Goal: Information Seeking & Learning: Compare options

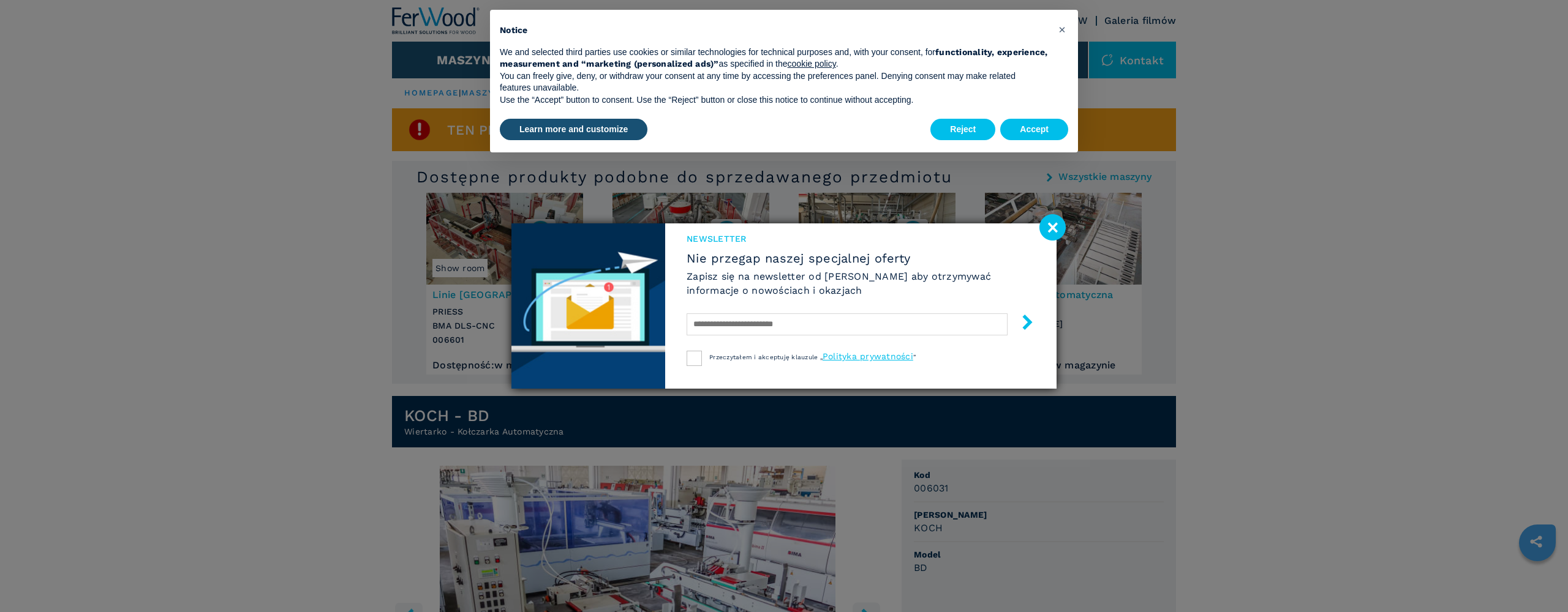
scroll to position [1, 0]
click at [1052, 230] on image at bounding box center [1052, 227] width 26 height 26
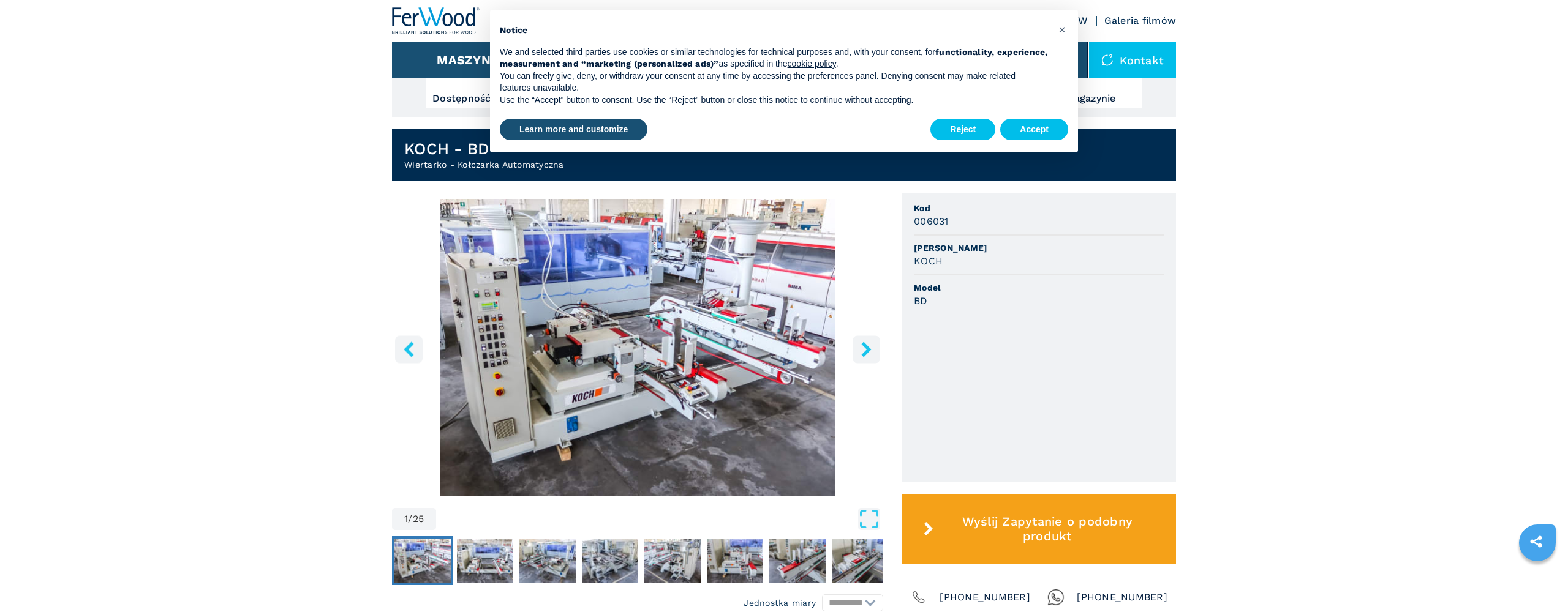
scroll to position [263, 0]
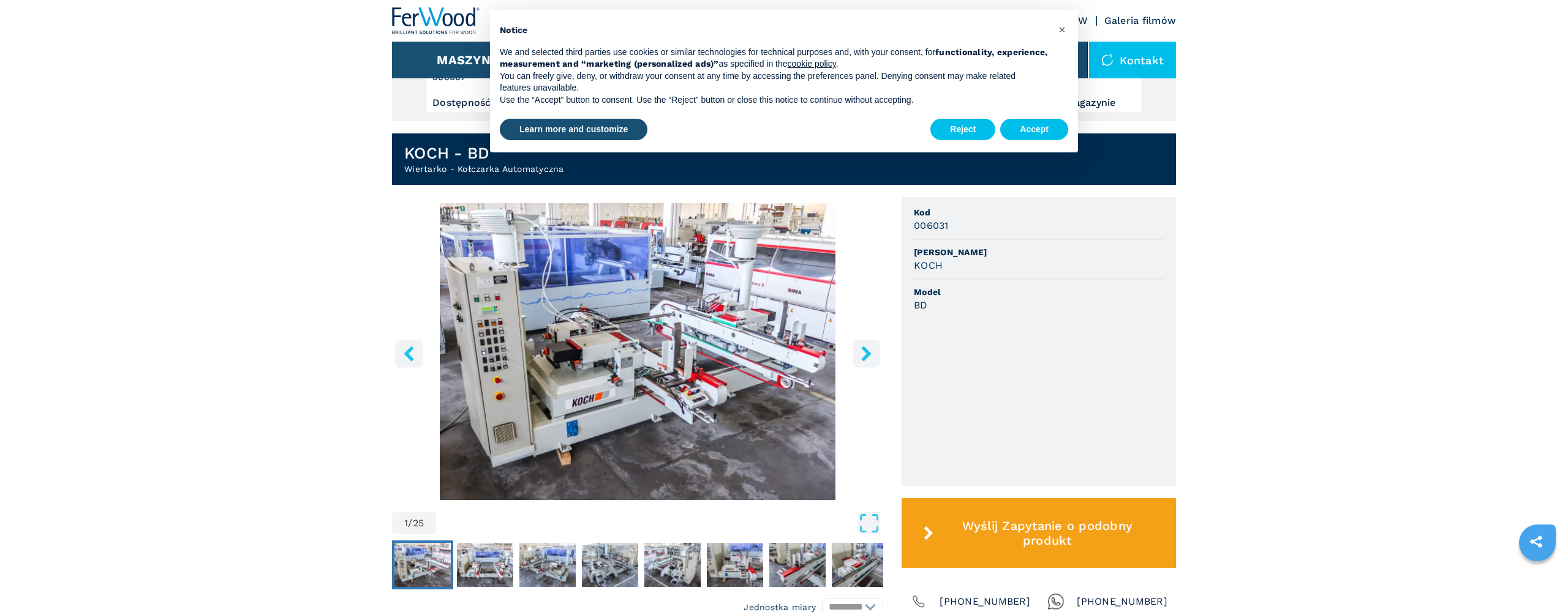
click at [869, 355] on icon "right-button" at bounding box center [865, 353] width 10 height 15
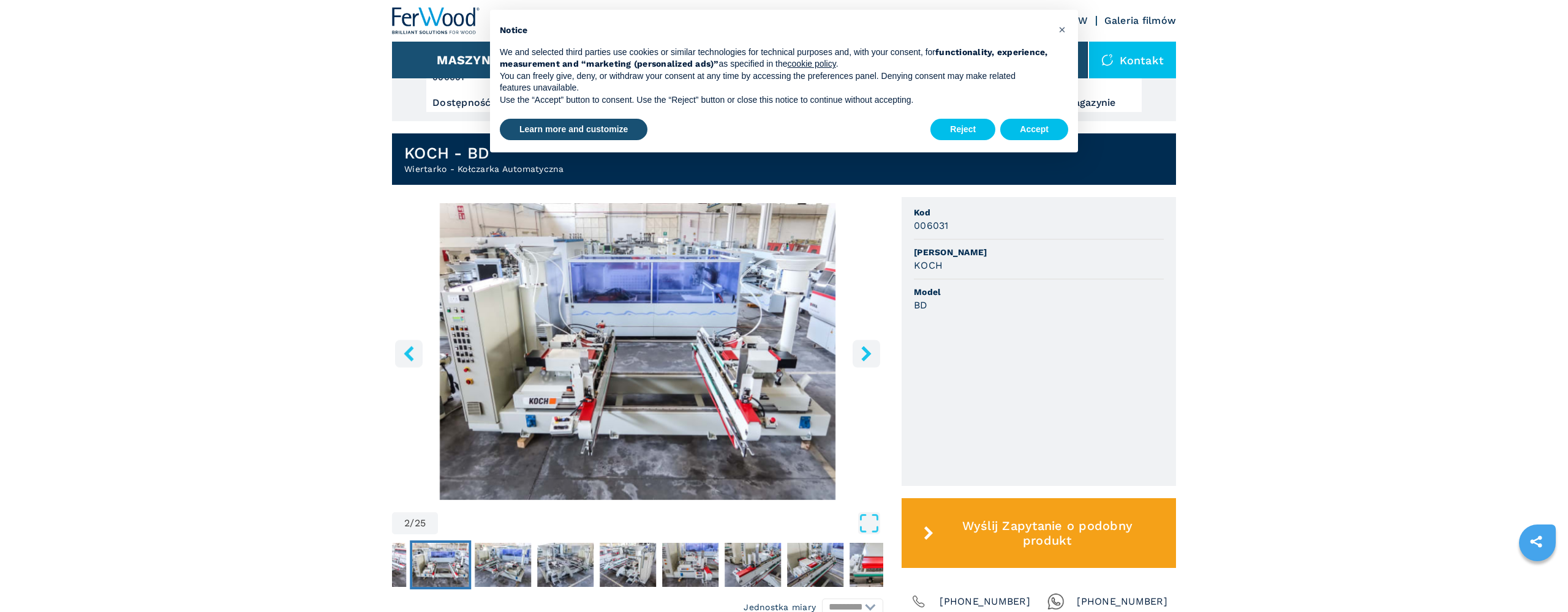
click at [868, 356] on icon "right-button" at bounding box center [865, 353] width 10 height 15
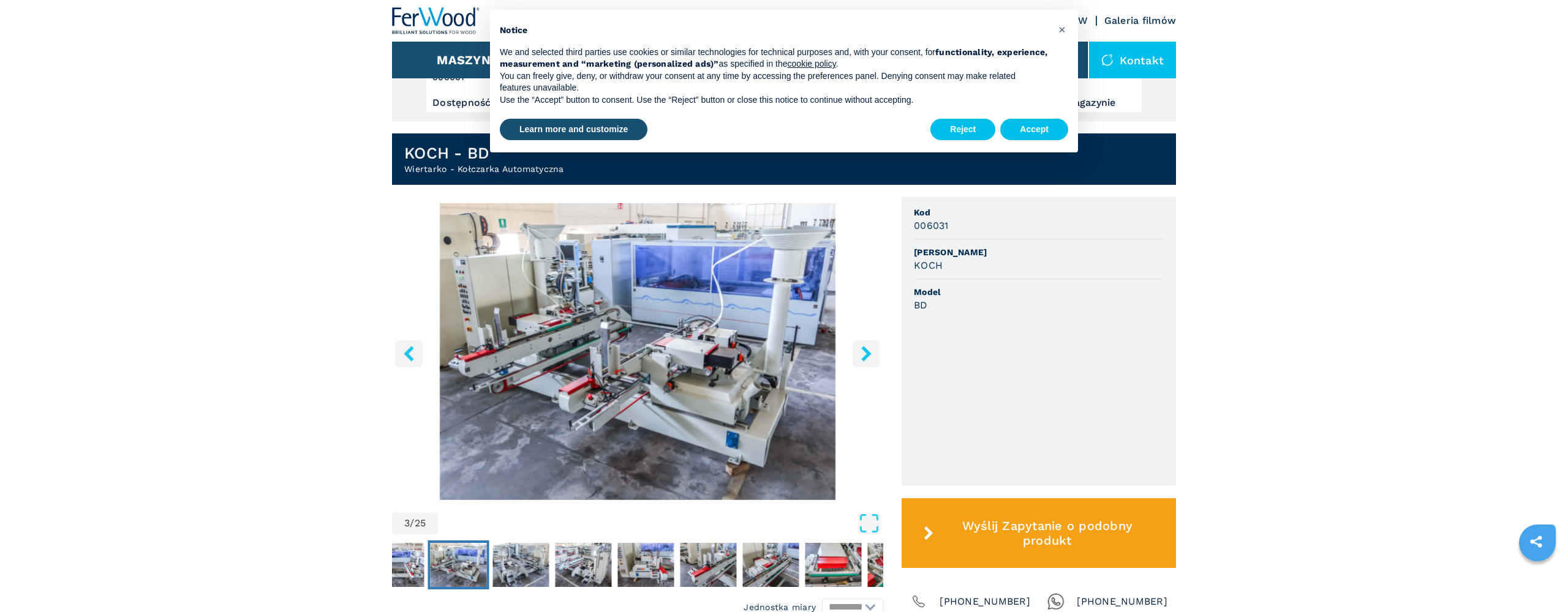
click at [868, 356] on icon "right-button" at bounding box center [865, 353] width 10 height 15
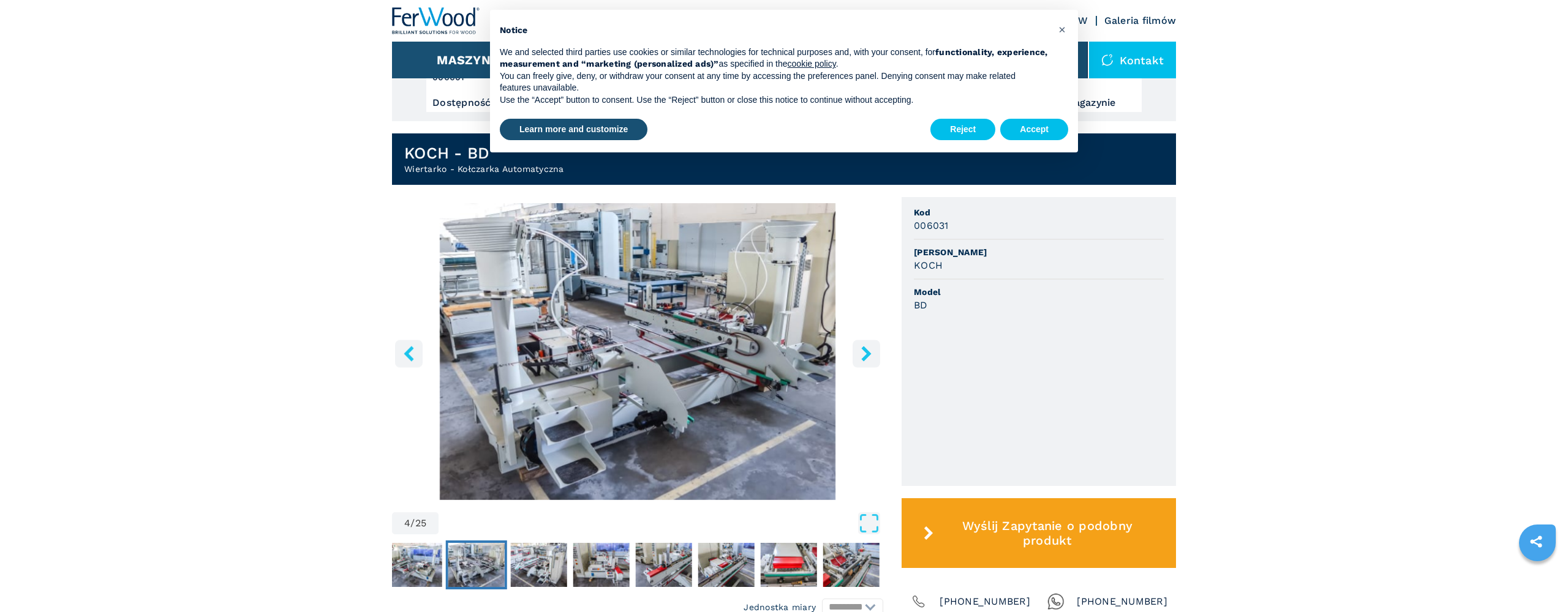
click at [868, 356] on icon "right-button" at bounding box center [865, 353] width 10 height 15
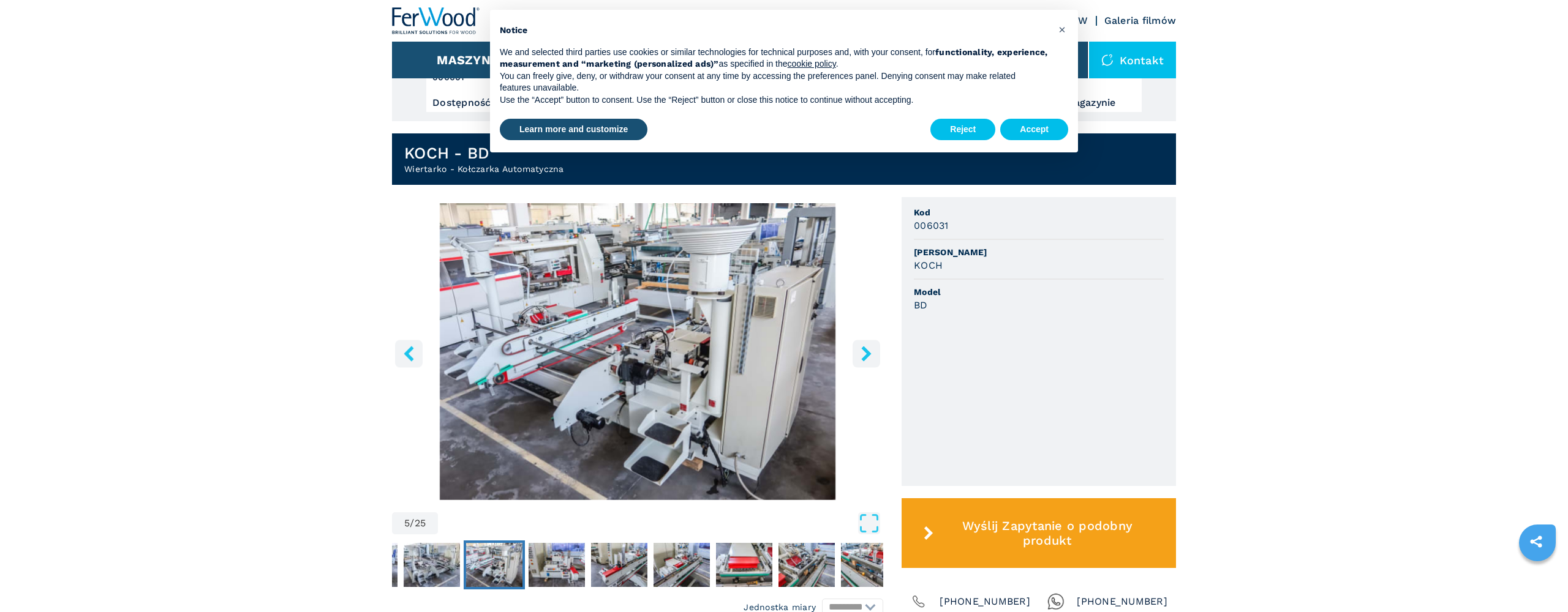
click at [868, 356] on icon "right-button" at bounding box center [865, 353] width 10 height 15
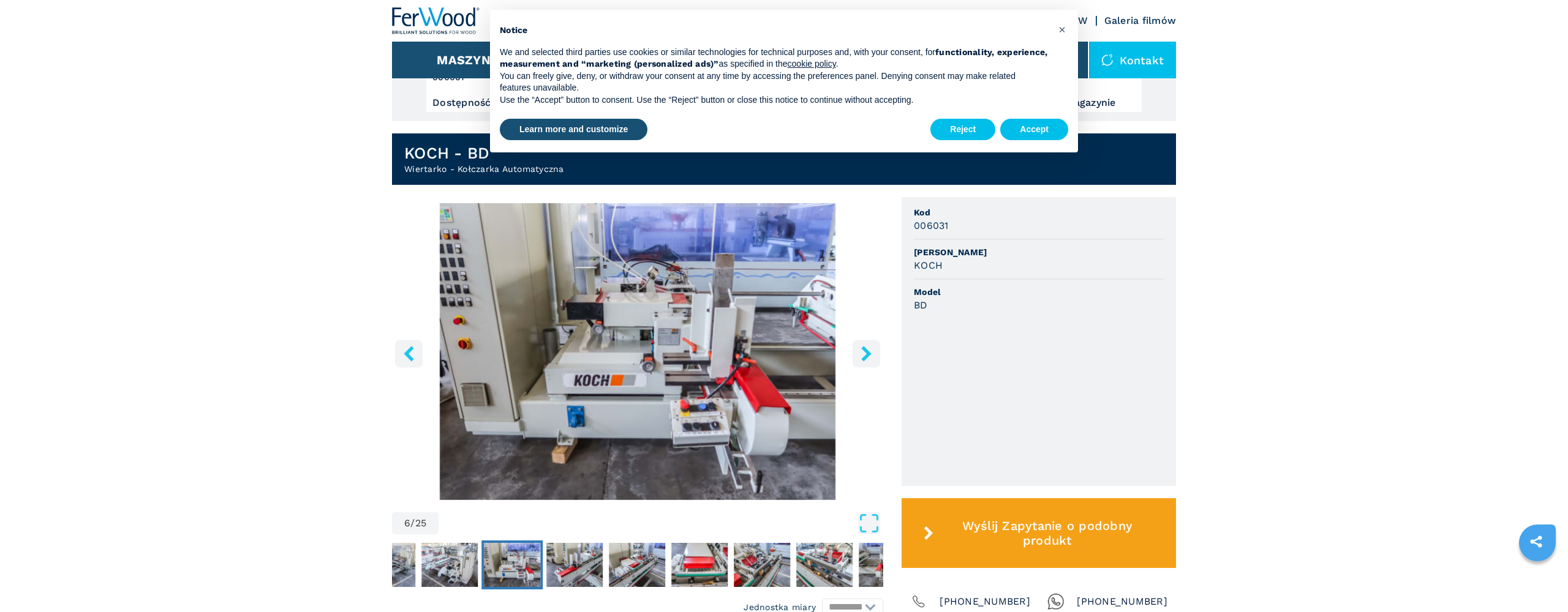
click at [868, 356] on icon "right-button" at bounding box center [865, 353] width 10 height 15
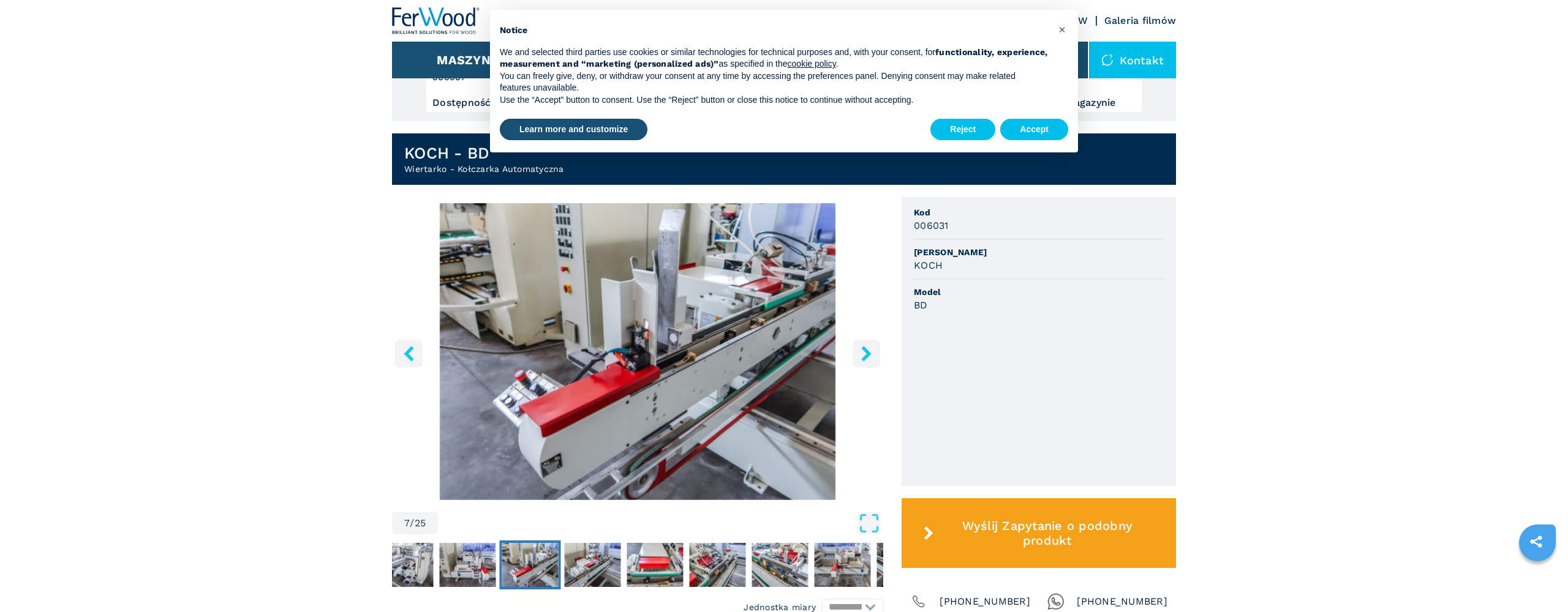
click at [868, 356] on icon "right-button" at bounding box center [865, 353] width 10 height 15
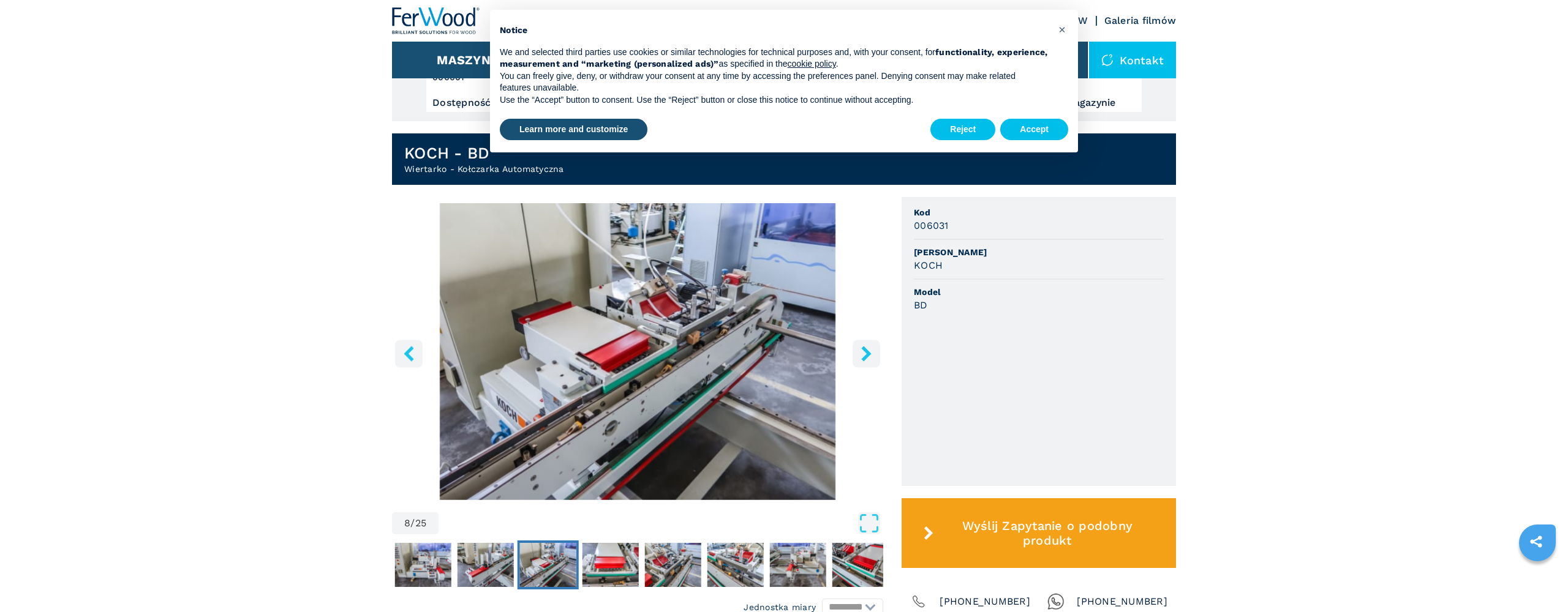
click at [868, 356] on icon "right-button" at bounding box center [865, 353] width 10 height 15
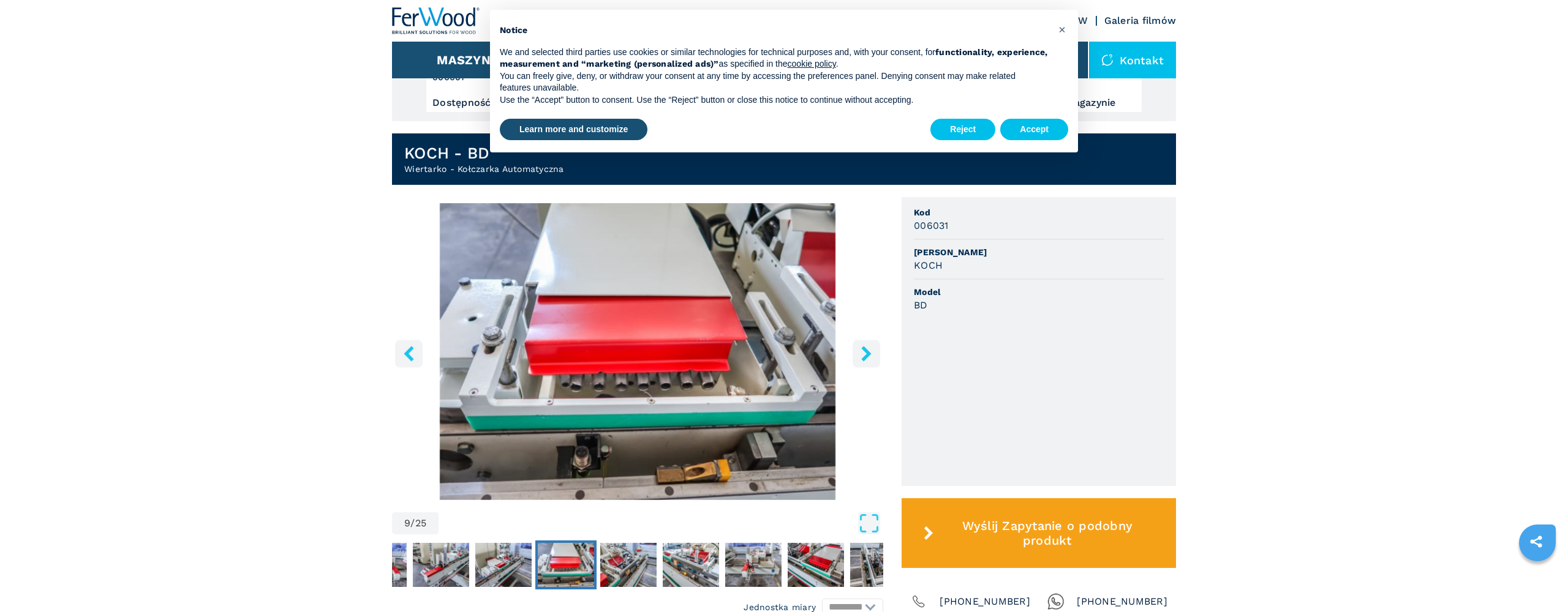
click at [868, 356] on icon "right-button" at bounding box center [865, 353] width 10 height 15
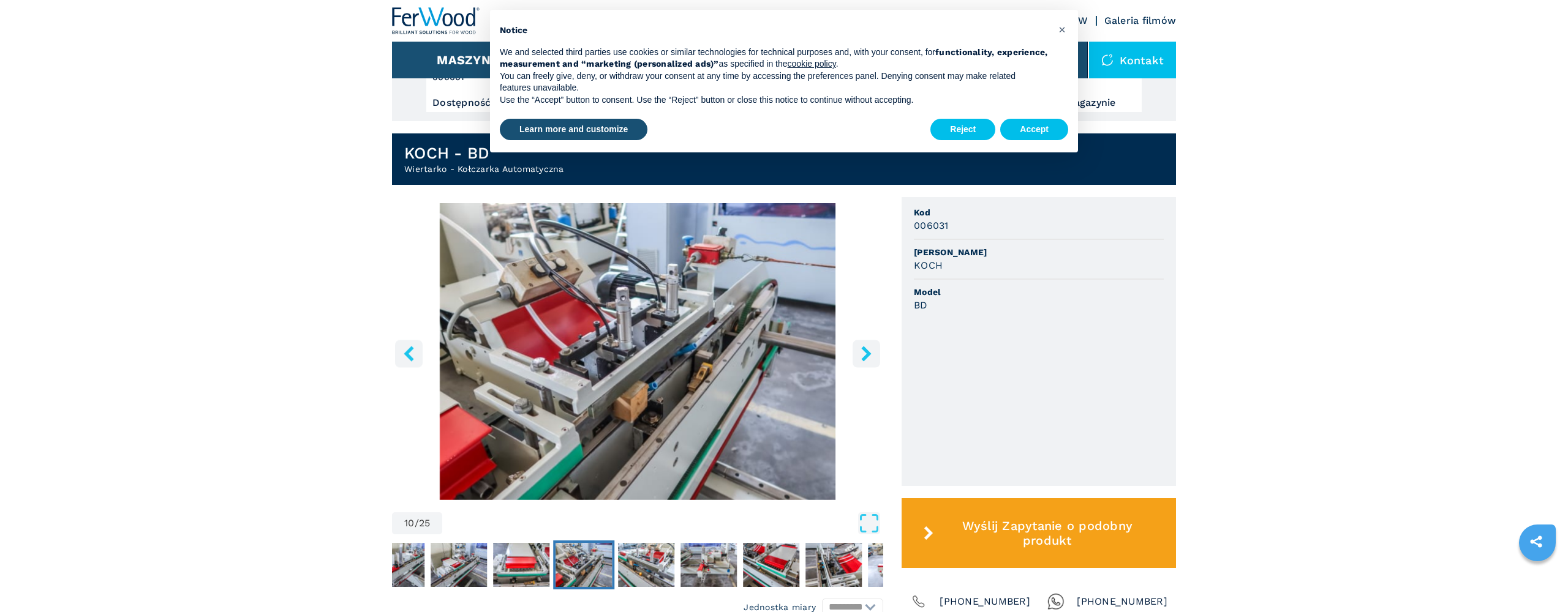
click at [868, 356] on icon "right-button" at bounding box center [865, 353] width 10 height 15
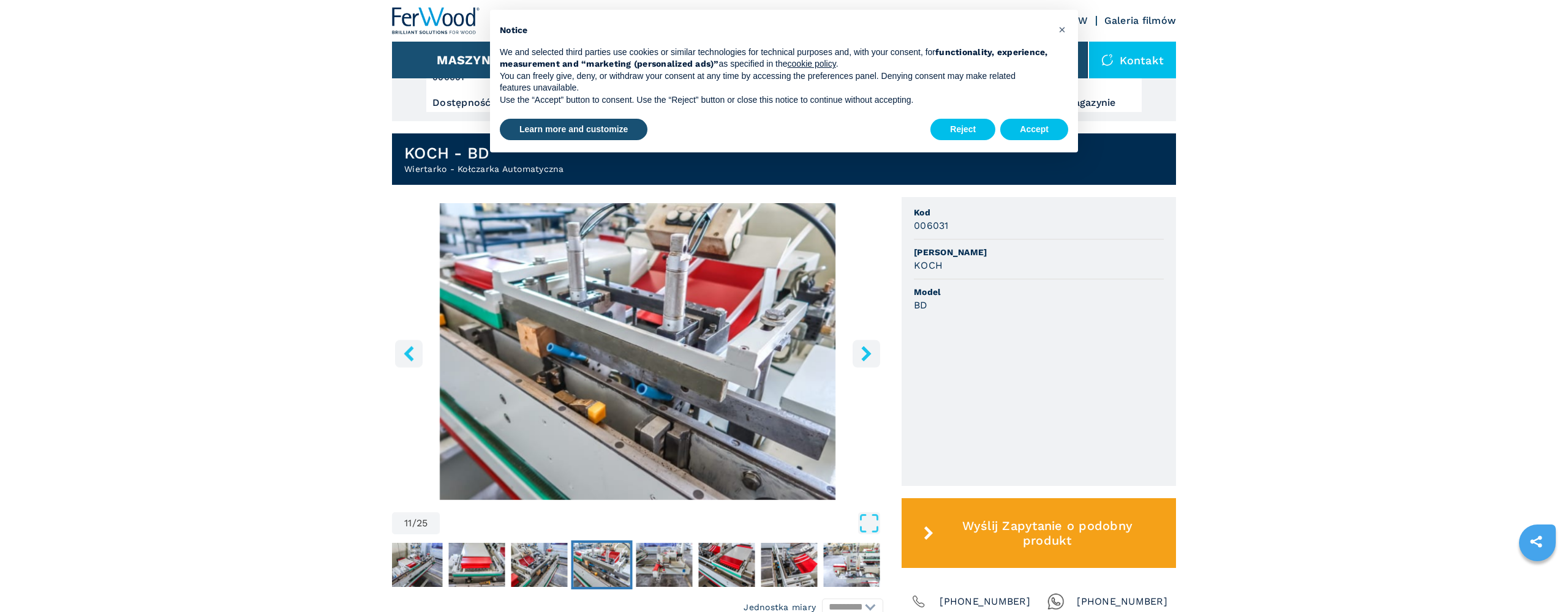
click at [868, 356] on icon "right-button" at bounding box center [865, 353] width 10 height 15
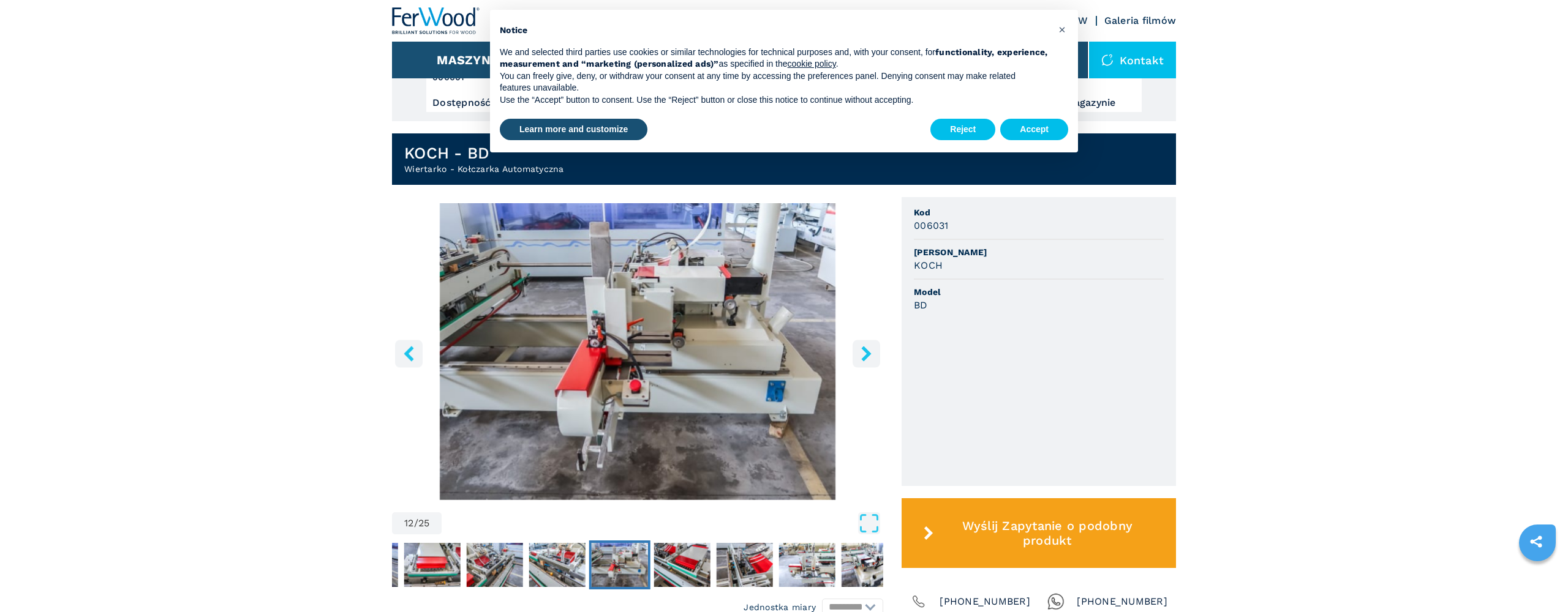
click at [868, 356] on icon "right-button" at bounding box center [865, 353] width 10 height 15
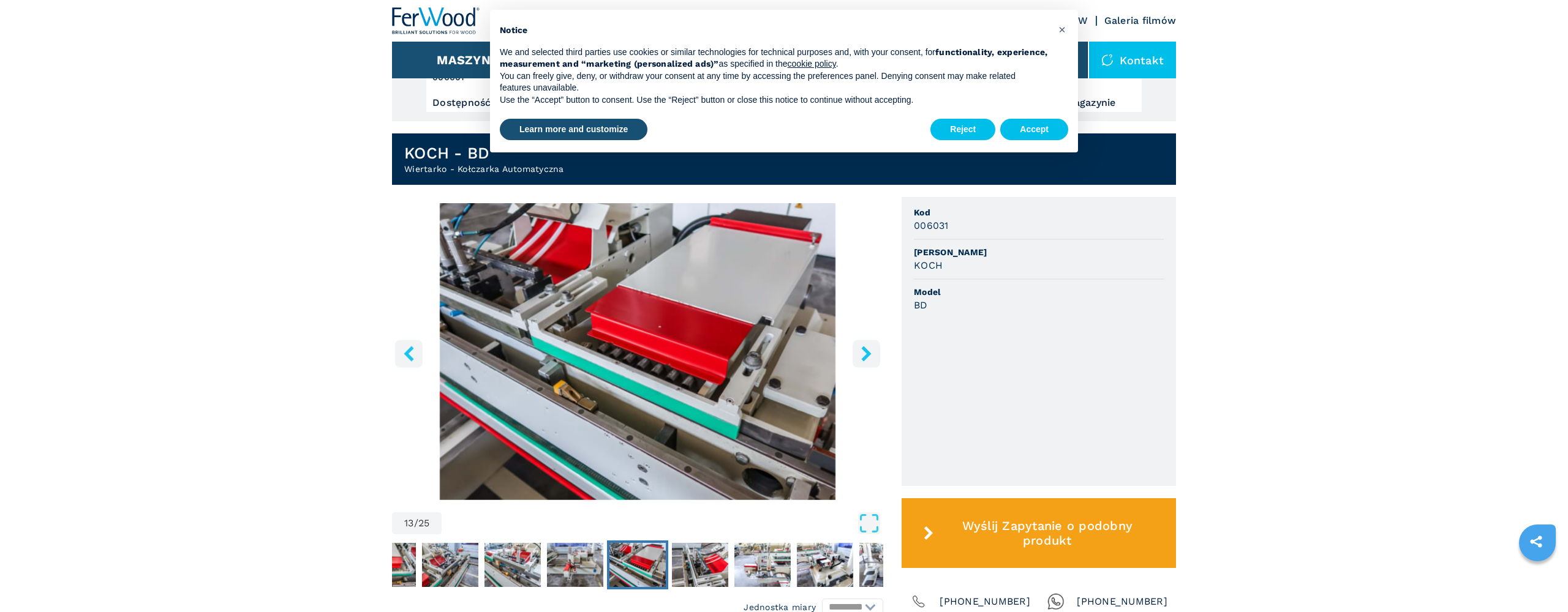
click at [868, 356] on icon "right-button" at bounding box center [865, 353] width 10 height 15
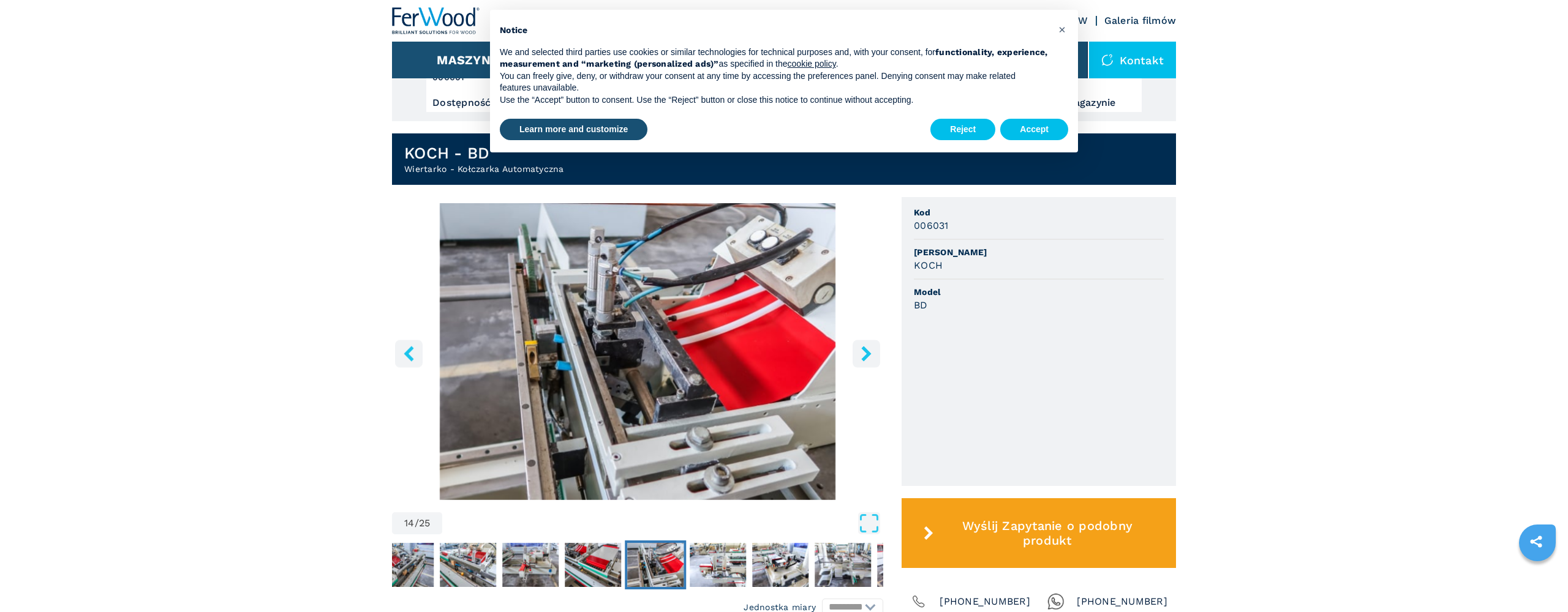
click at [868, 356] on icon "right-button" at bounding box center [865, 353] width 10 height 15
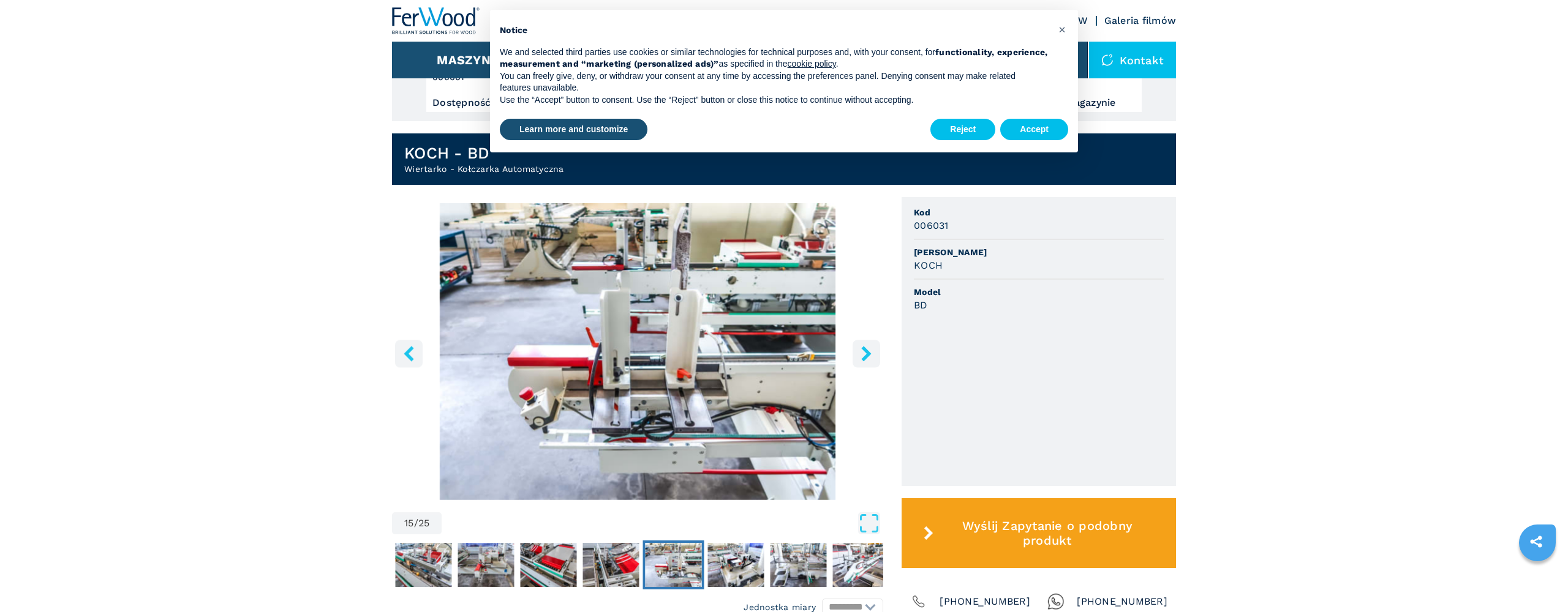
click at [868, 356] on icon "right-button" at bounding box center [865, 353] width 10 height 15
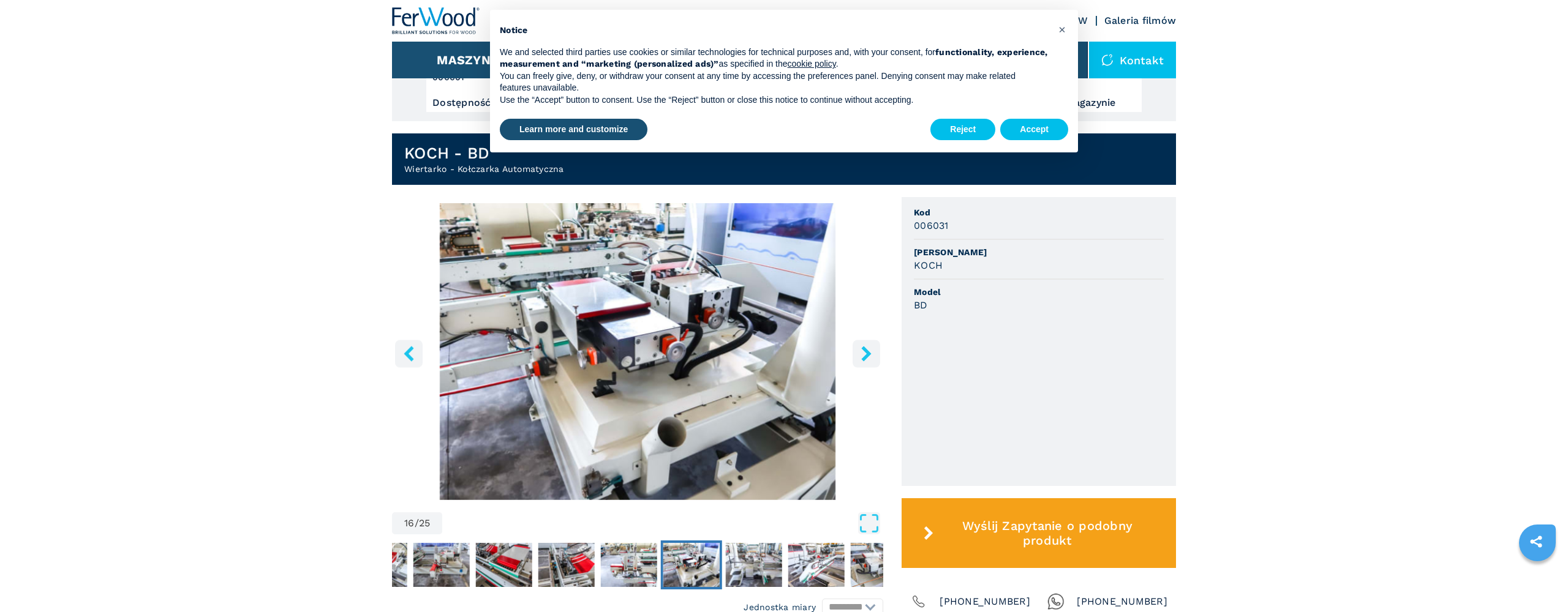
click at [868, 356] on icon "right-button" at bounding box center [865, 353] width 10 height 15
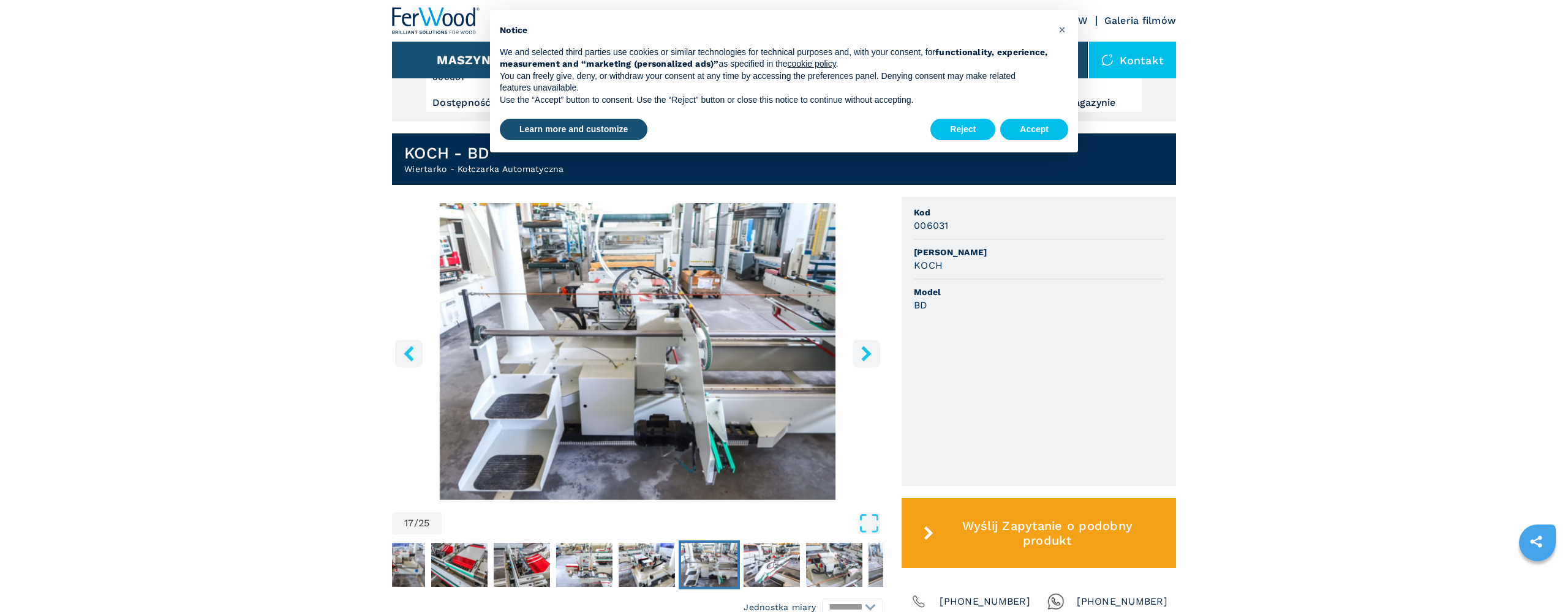
click at [868, 356] on icon "right-button" at bounding box center [865, 353] width 10 height 15
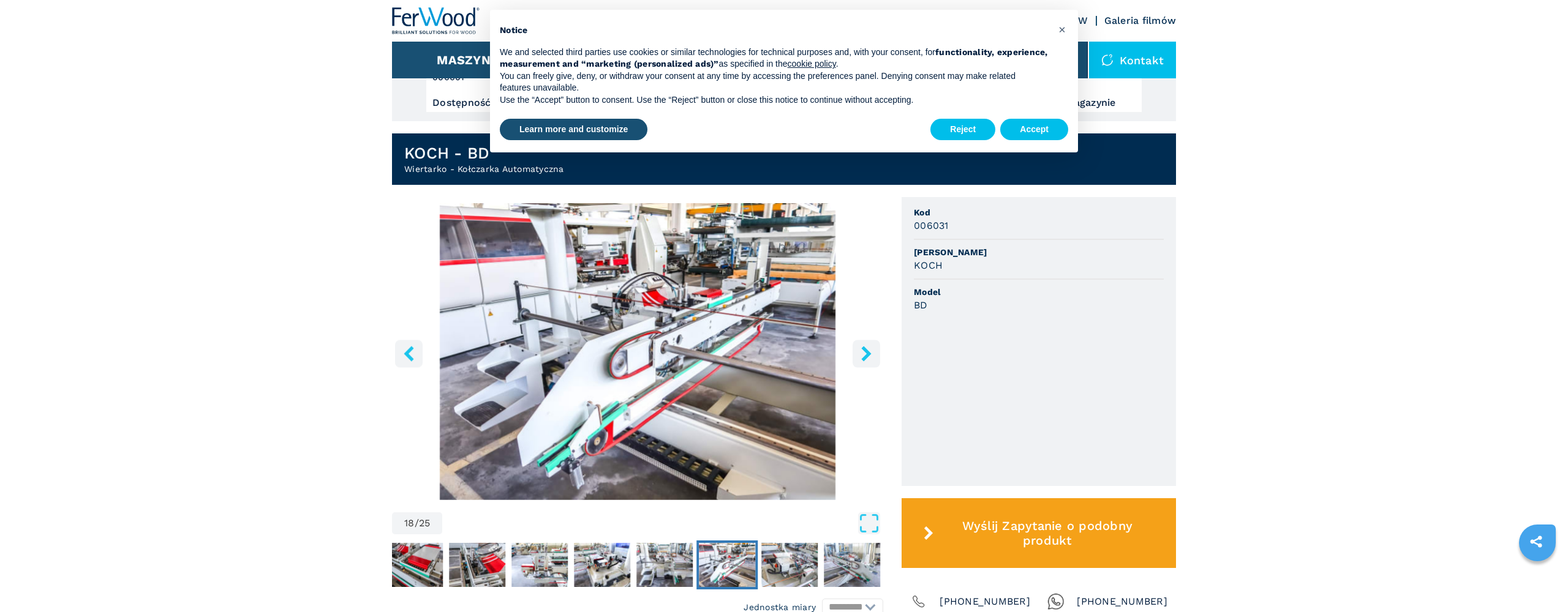
click at [868, 356] on icon "right-button" at bounding box center [865, 353] width 10 height 15
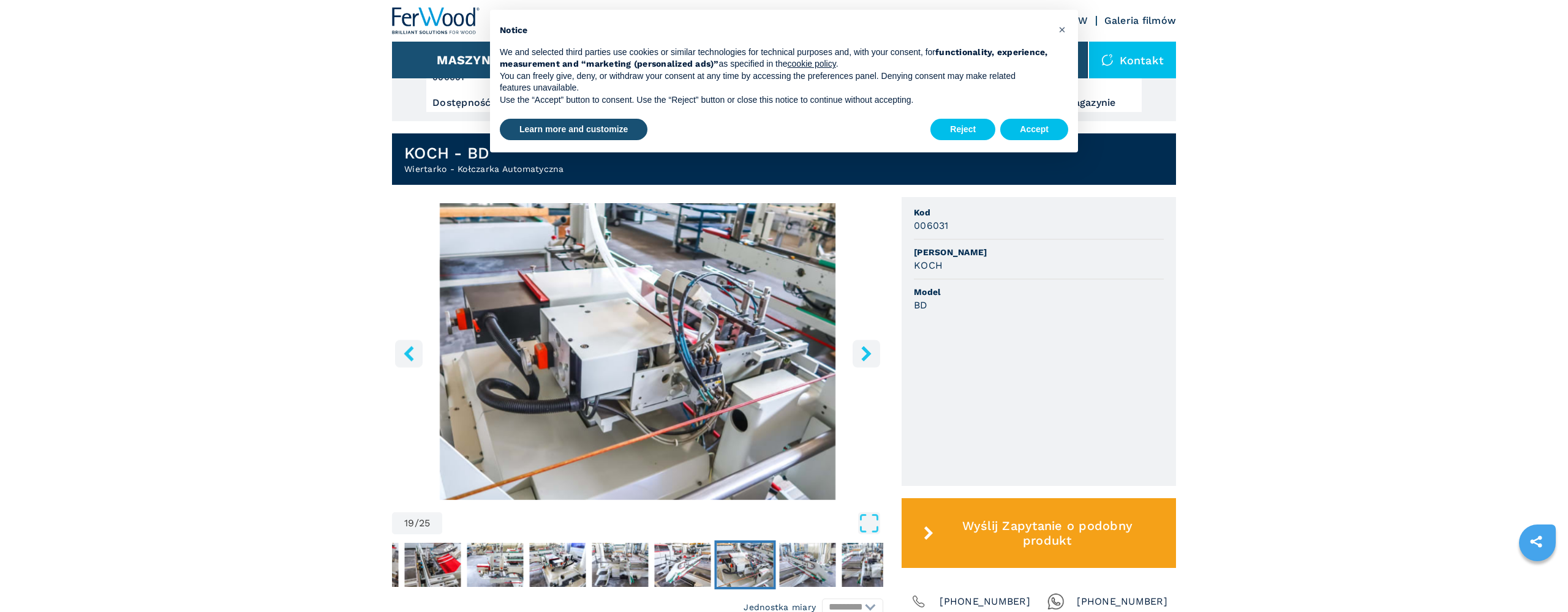
click at [868, 356] on icon "right-button" at bounding box center [865, 353] width 10 height 15
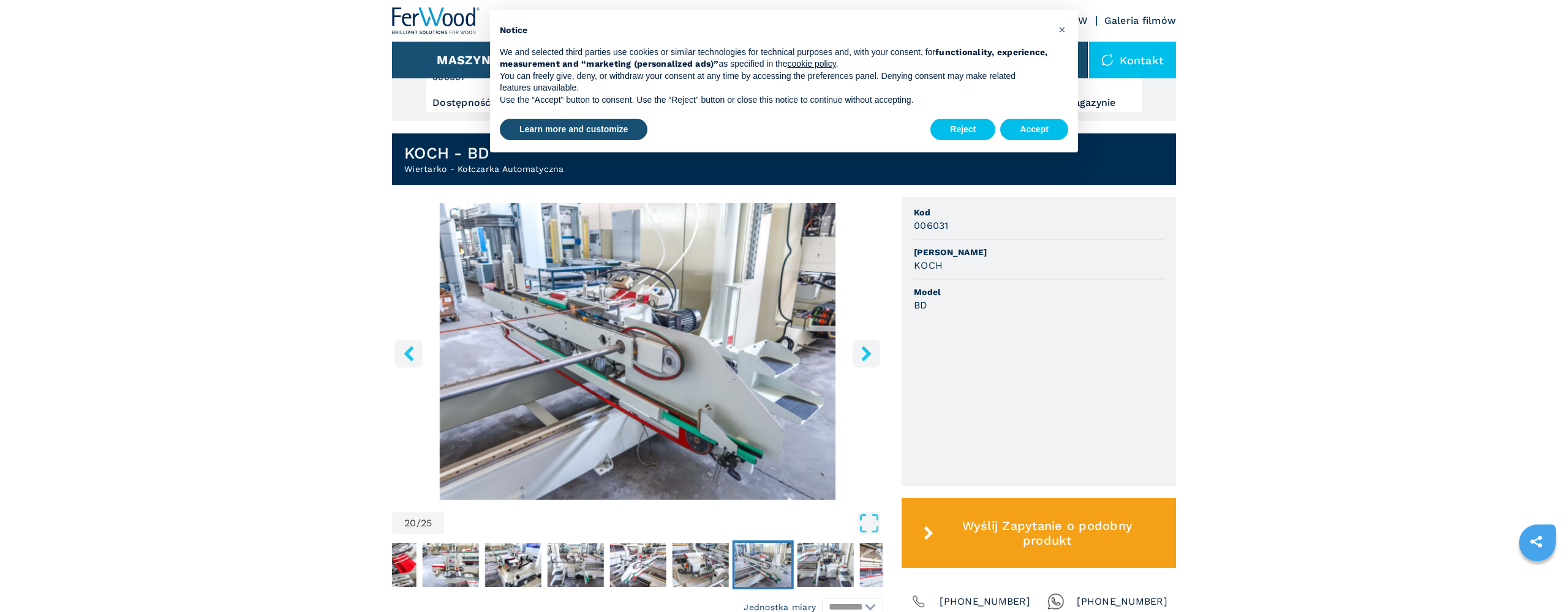
click at [868, 356] on icon "right-button" at bounding box center [865, 353] width 10 height 15
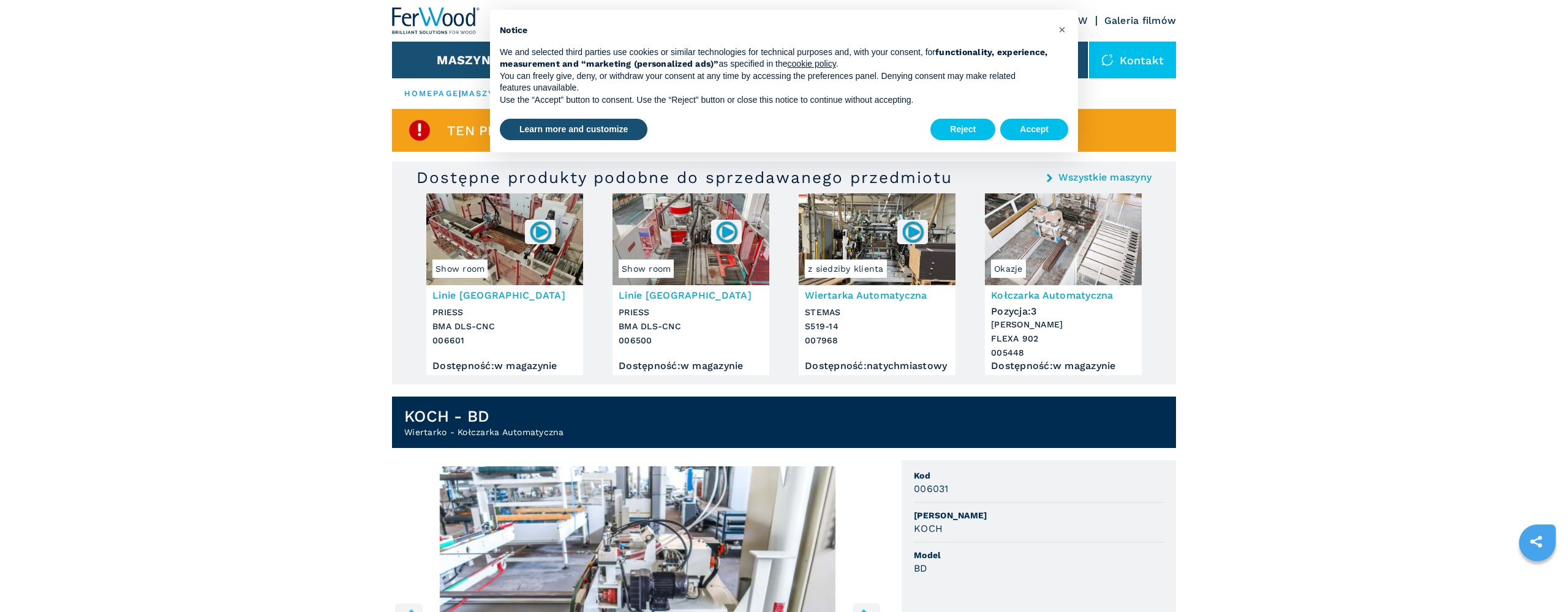
scroll to position [0, 0]
click at [1048, 290] on h3 "Kołczarka Automatyczna" at bounding box center [1063, 295] width 144 height 14
click at [1054, 296] on h3 "Kołczarka Automatyczna" at bounding box center [1063, 295] width 144 height 14
click at [1088, 176] on link "Wszystkie maszyny" at bounding box center [1105, 177] width 93 height 10
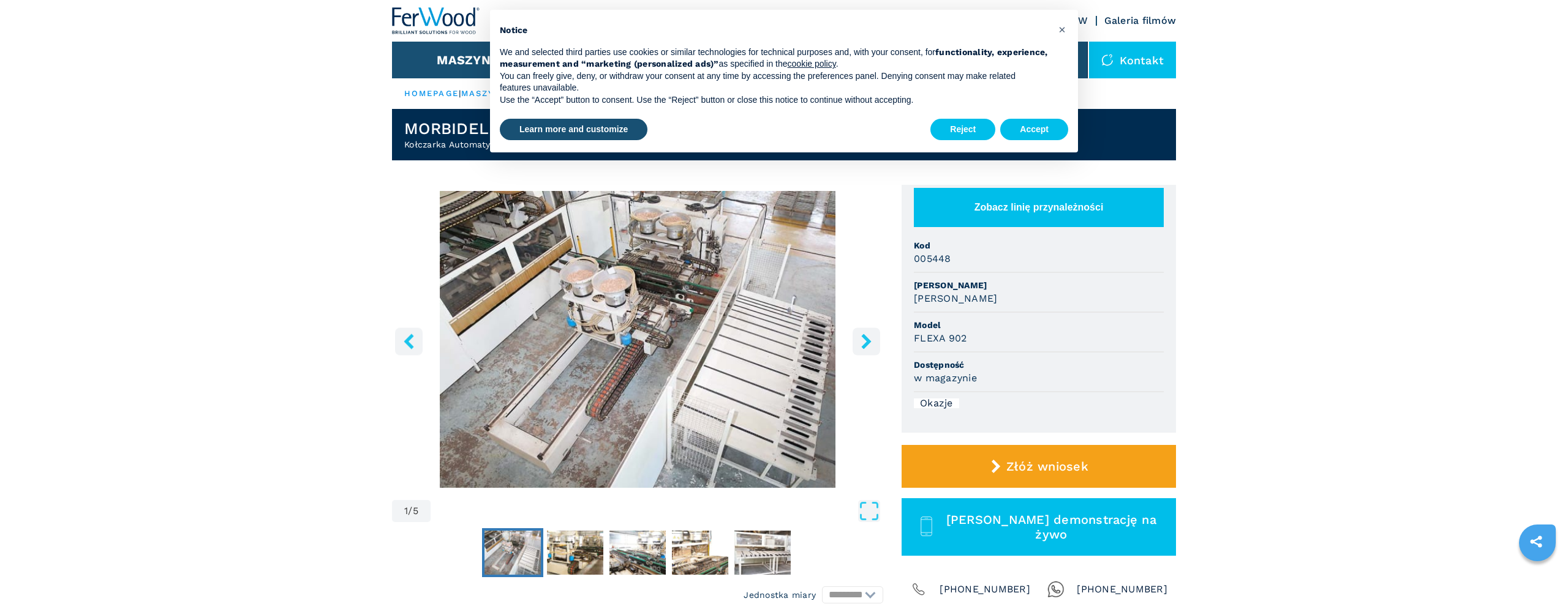
click at [635, 325] on img "Go to Slide 1" at bounding box center [637, 339] width 491 height 297
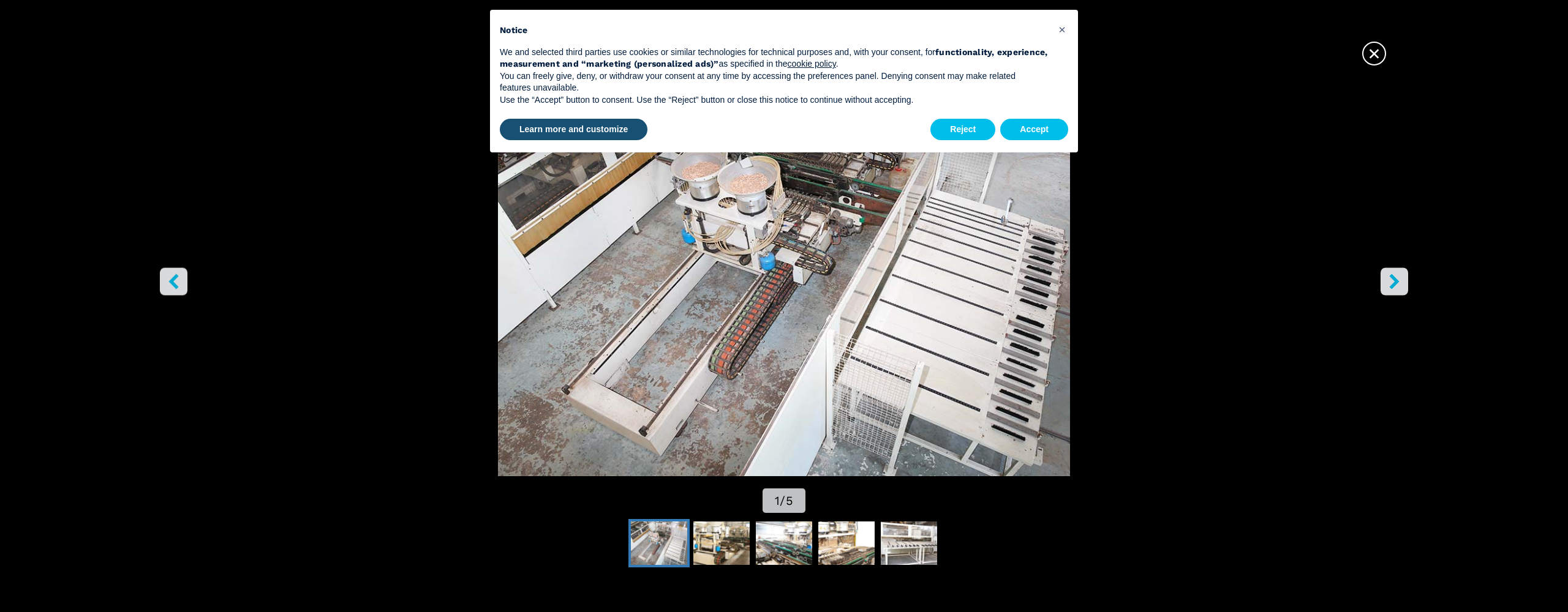
click at [1395, 282] on icon "right-button" at bounding box center [1393, 282] width 10 height 15
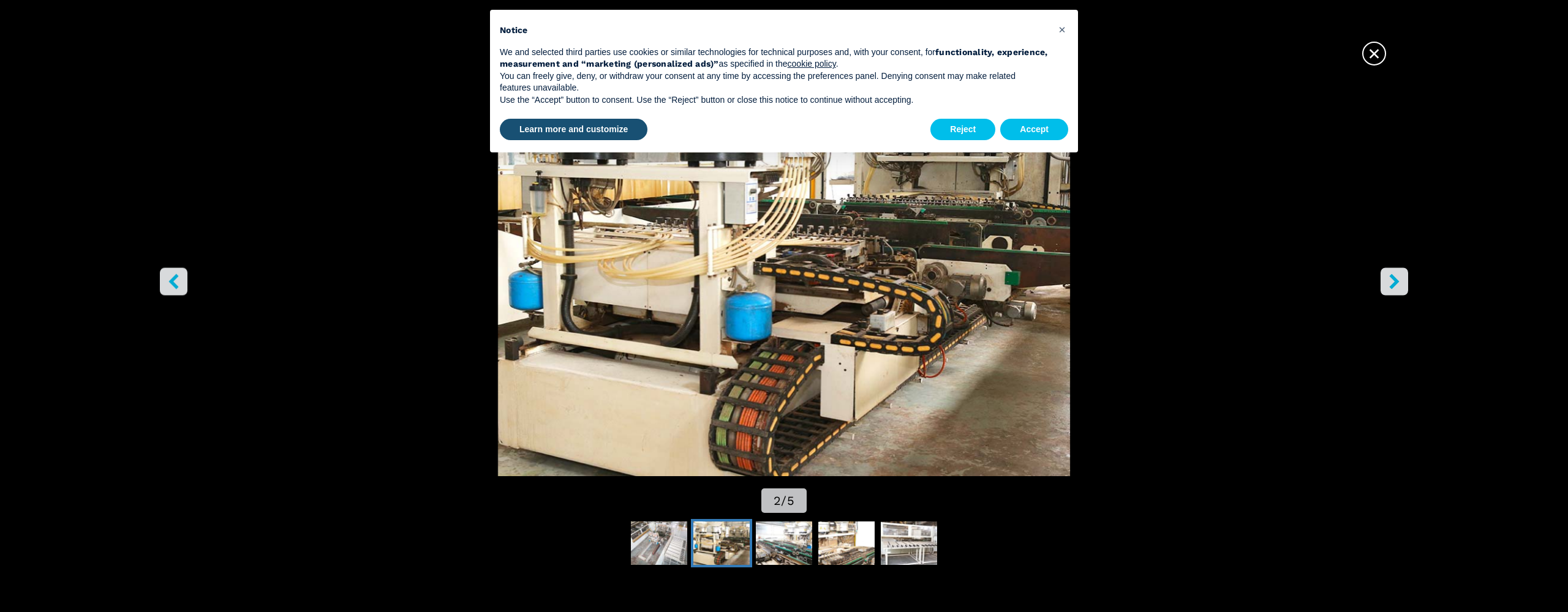
click at [1395, 282] on icon "right-button" at bounding box center [1393, 282] width 10 height 15
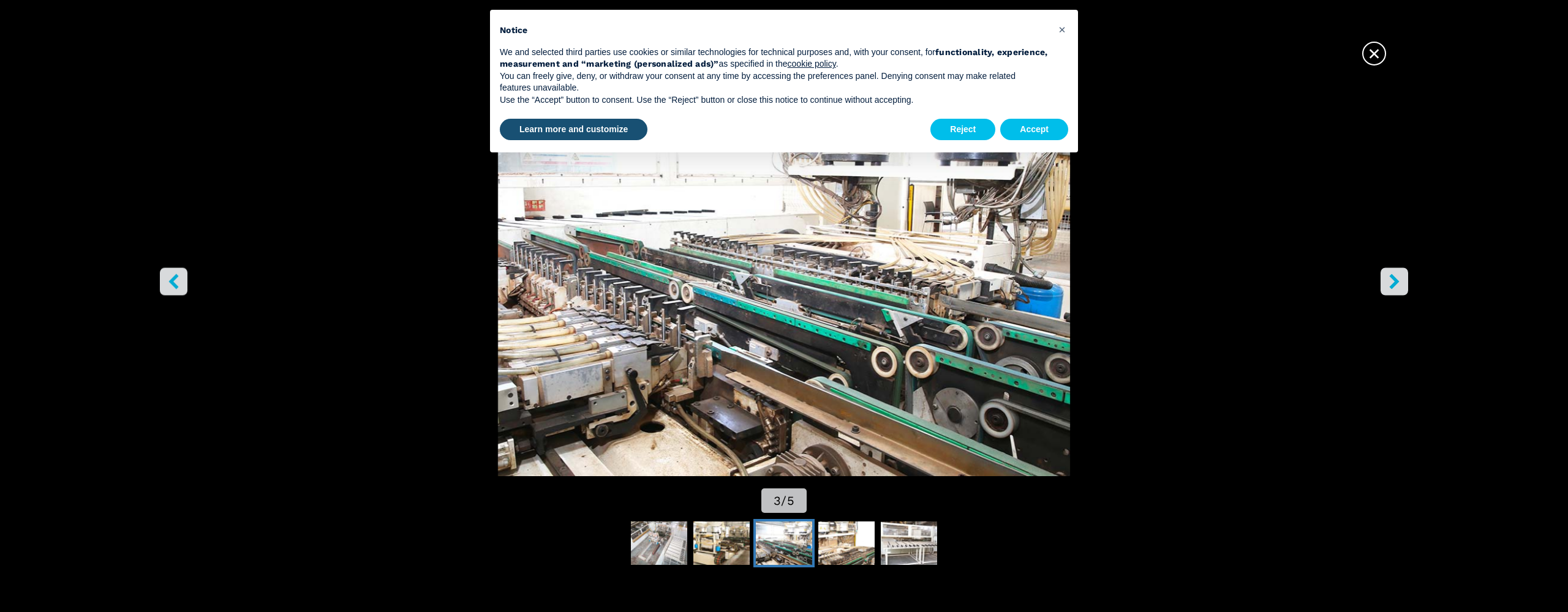
click at [1395, 282] on icon "right-button" at bounding box center [1393, 282] width 10 height 15
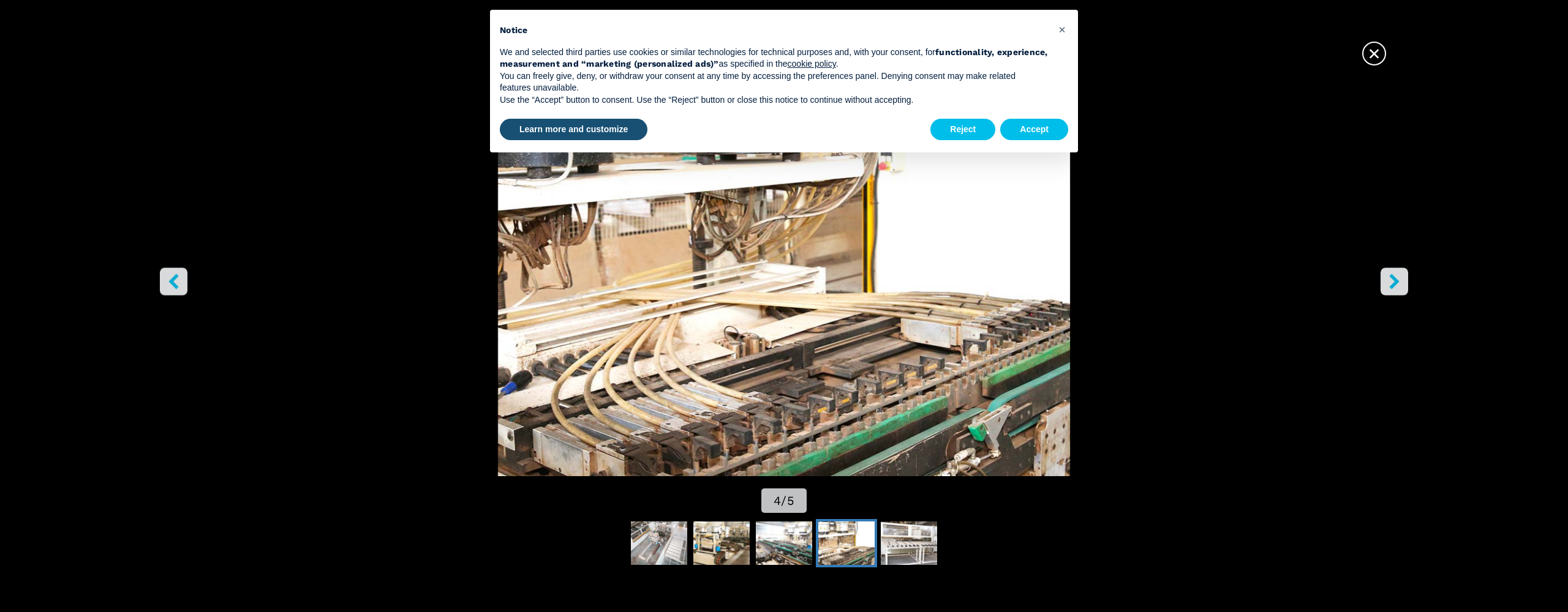
click at [1395, 282] on icon "right-button" at bounding box center [1393, 282] width 10 height 15
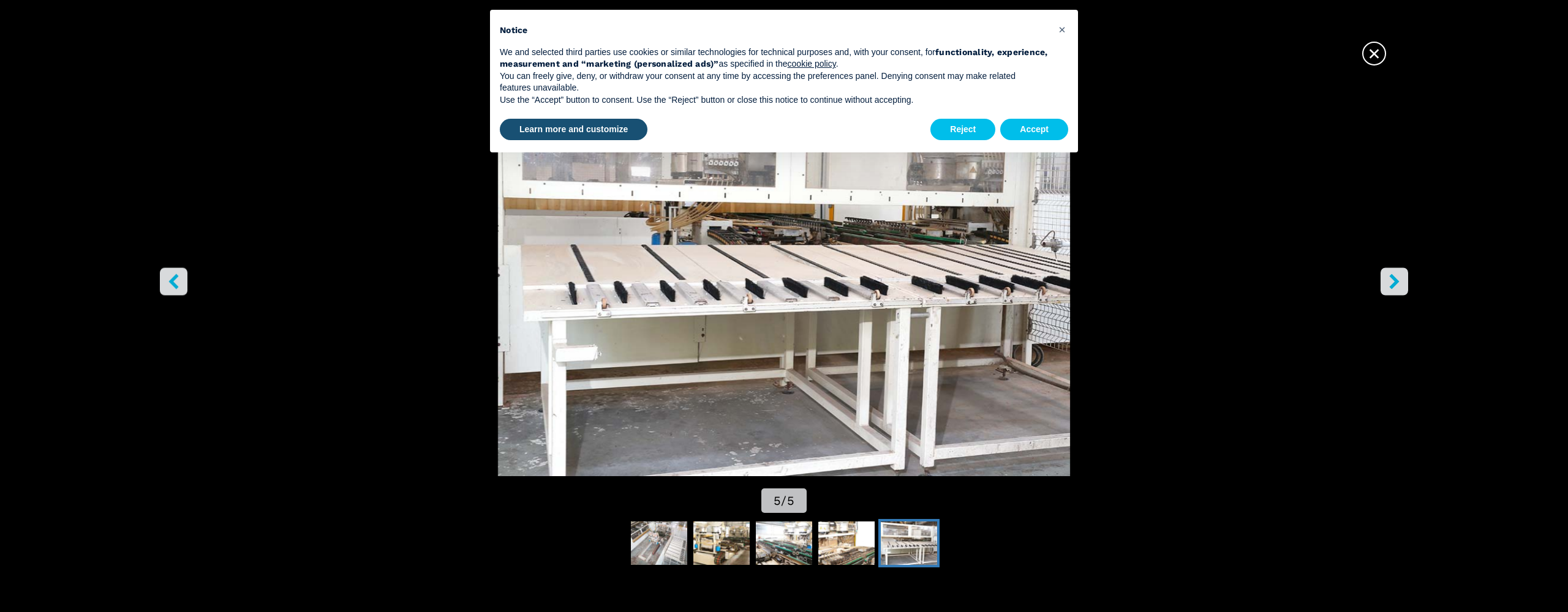
click at [1395, 282] on icon "right-button" at bounding box center [1393, 282] width 10 height 15
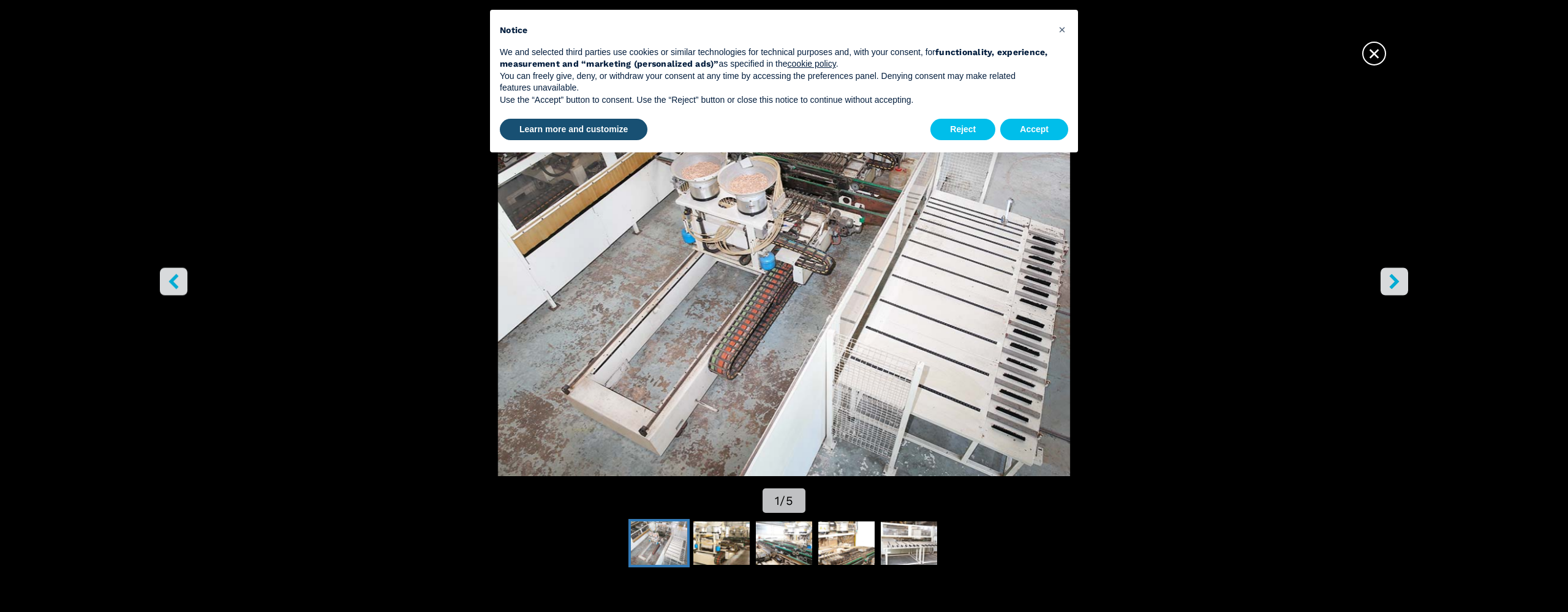
click at [1395, 282] on icon "right-button" at bounding box center [1393, 282] width 10 height 15
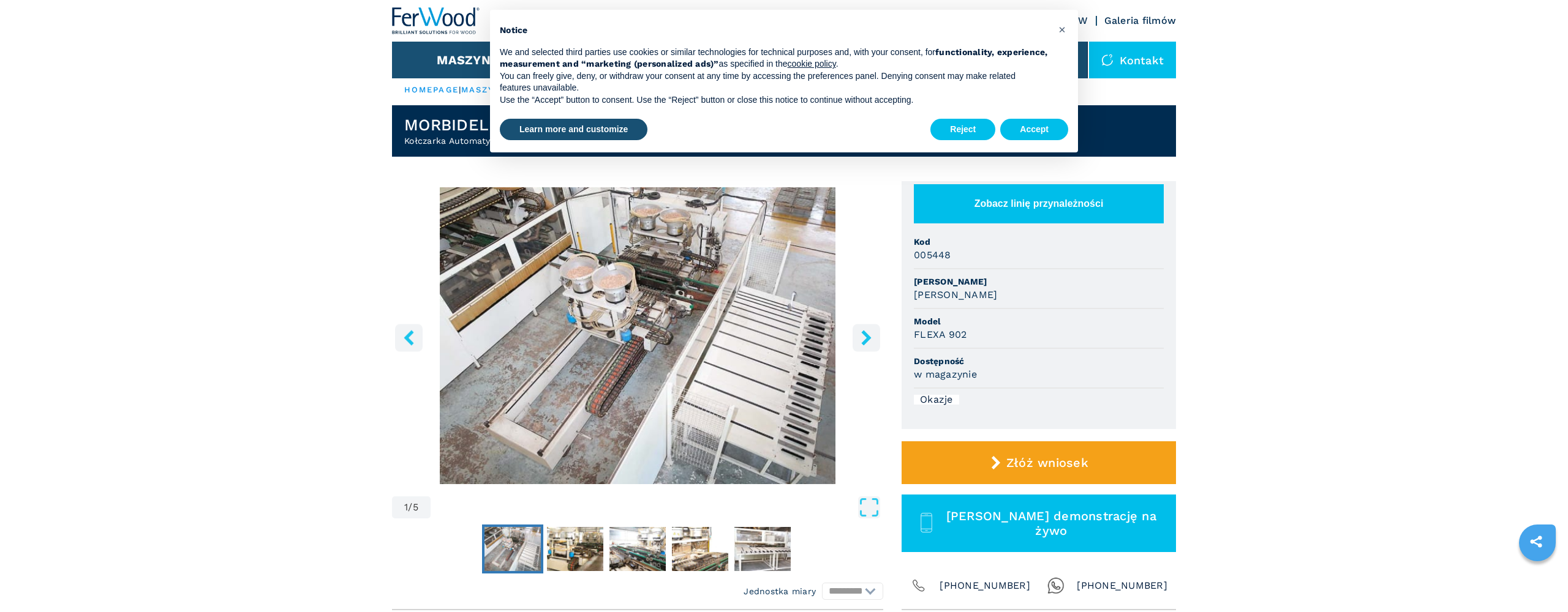
scroll to position [5, 0]
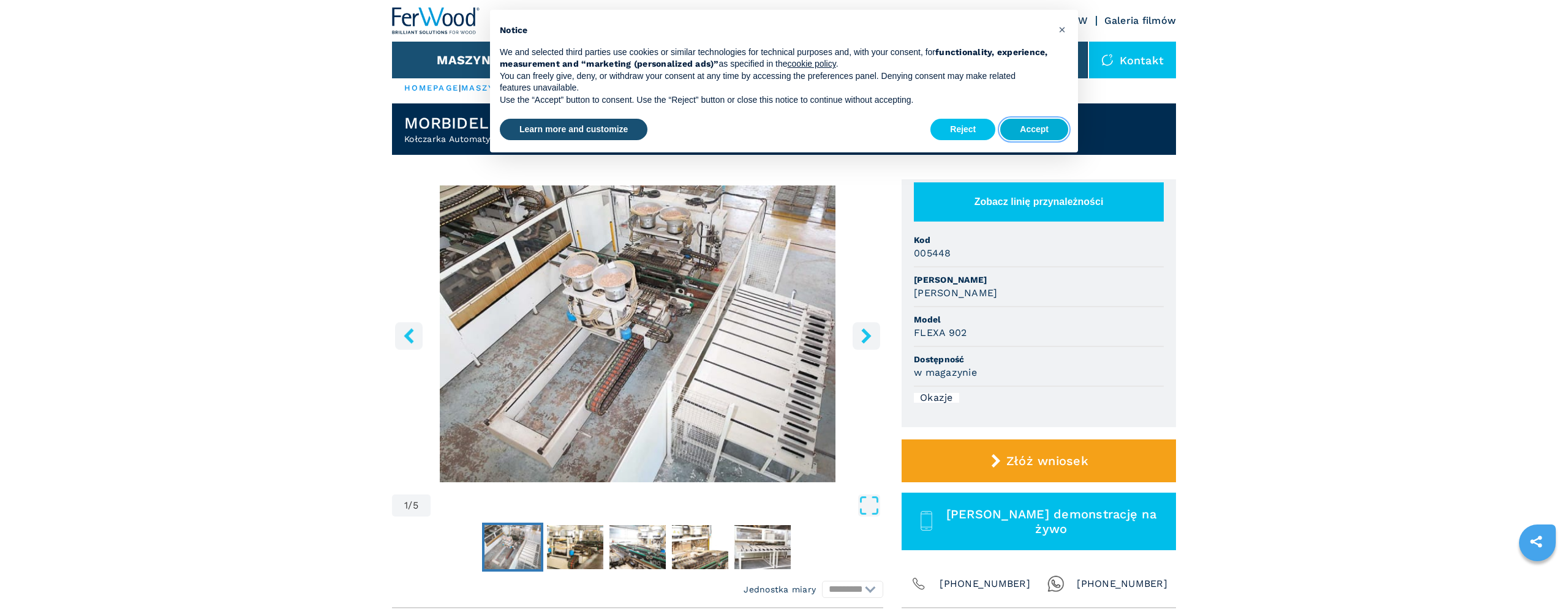
click at [1030, 126] on button "Accept" at bounding box center [1034, 130] width 68 height 22
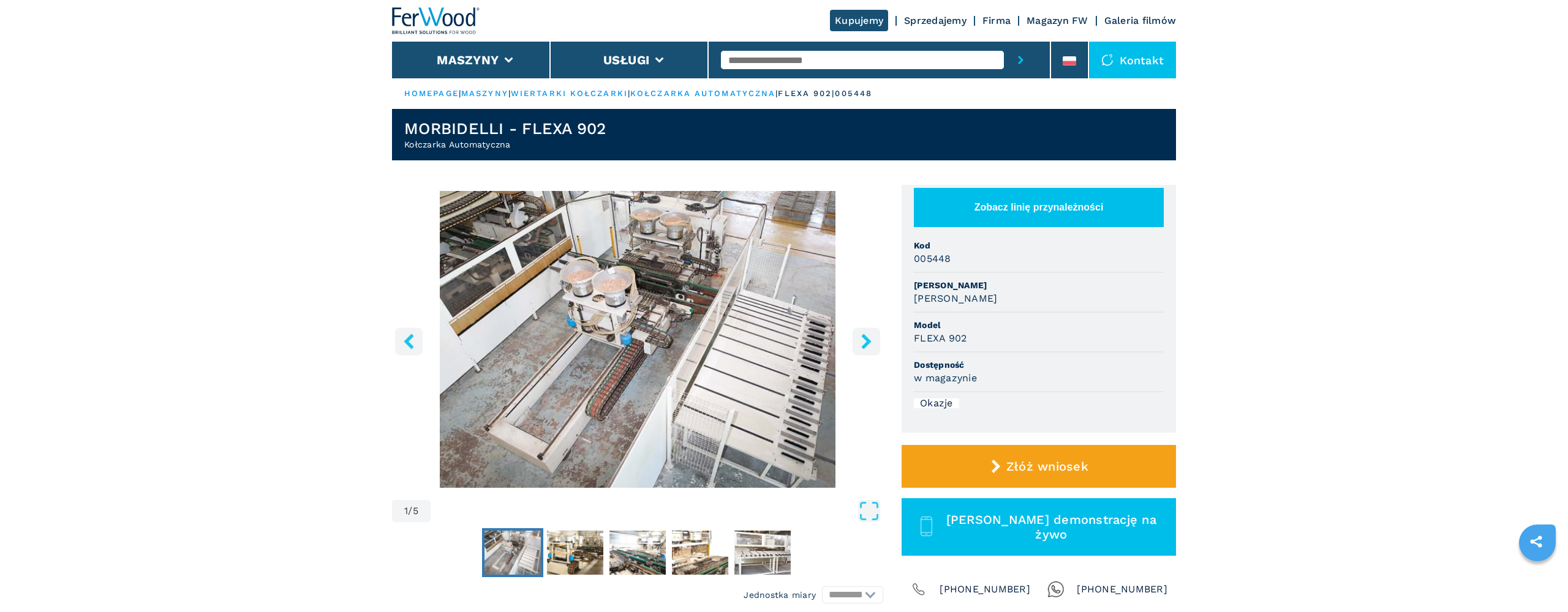
scroll to position [0, 0]
click at [865, 342] on icon "right-button" at bounding box center [866, 341] width 15 height 15
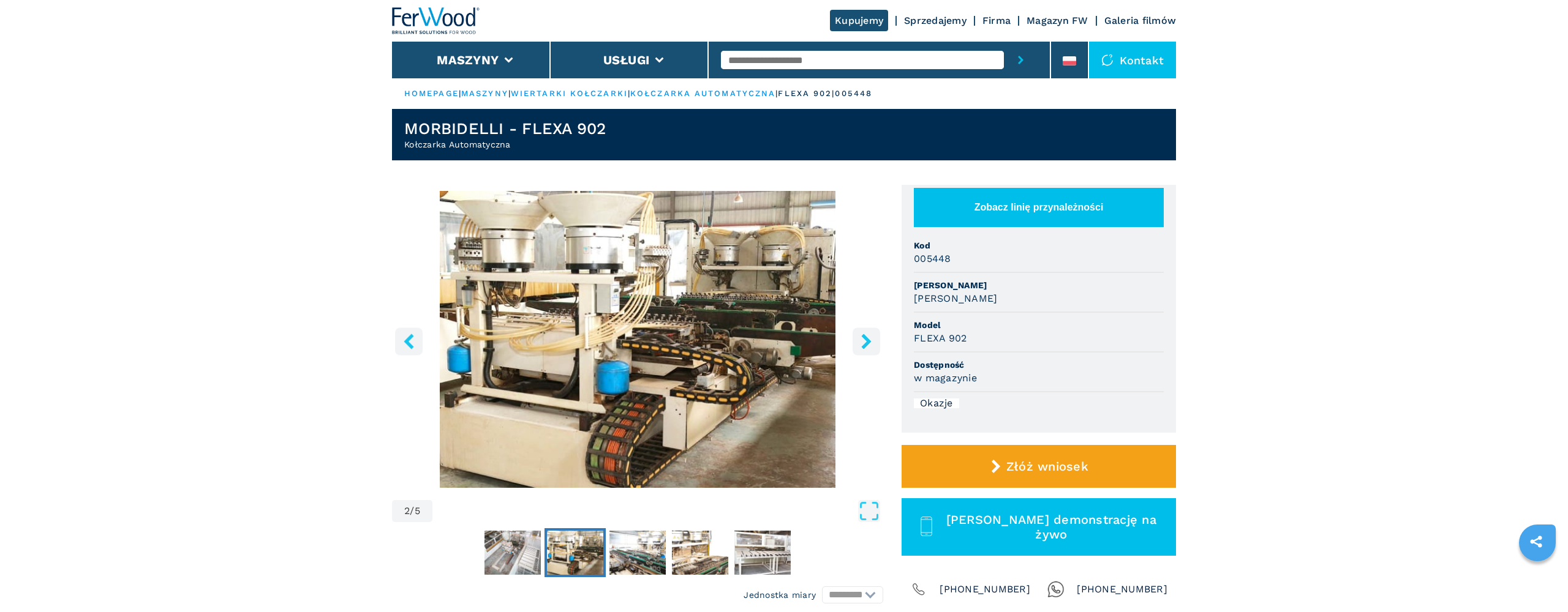
click at [865, 342] on icon "right-button" at bounding box center [866, 341] width 15 height 15
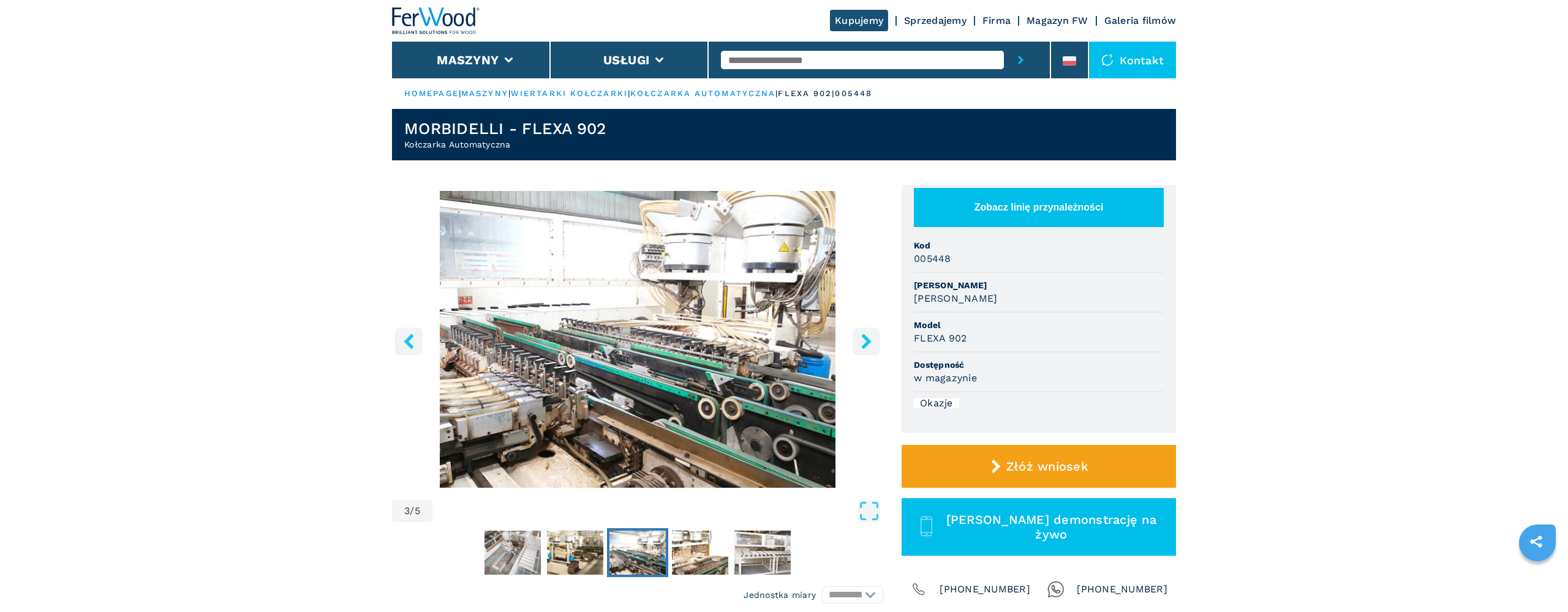
click at [865, 342] on icon "right-button" at bounding box center [866, 341] width 15 height 15
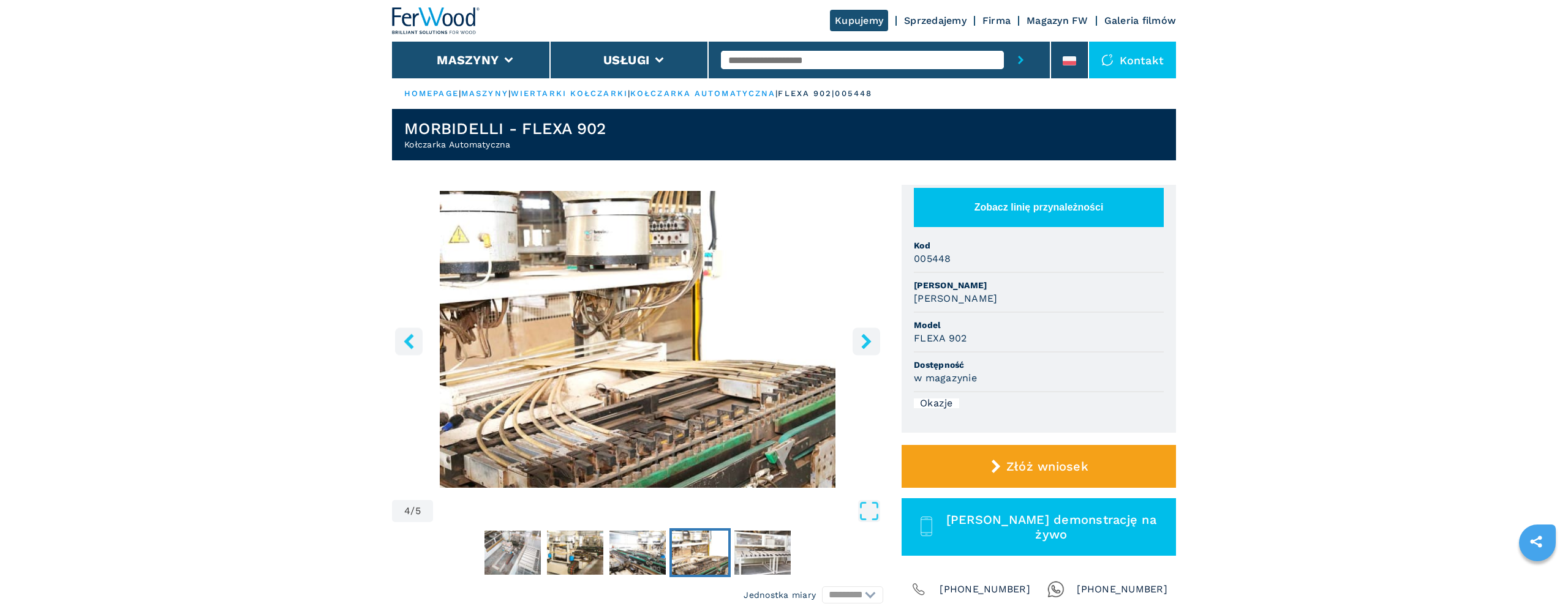
click at [865, 342] on icon "right-button" at bounding box center [866, 341] width 15 height 15
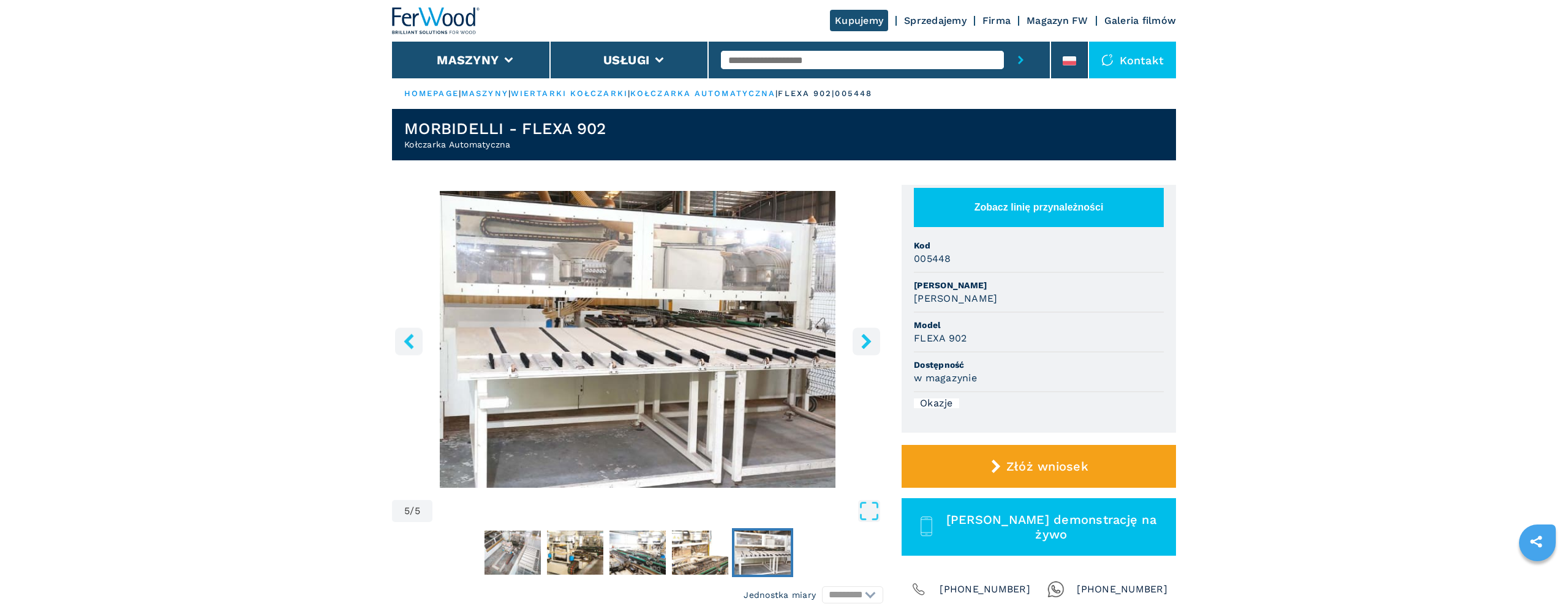
click at [865, 342] on icon "right-button" at bounding box center [866, 341] width 15 height 15
click at [871, 342] on icon "right-button" at bounding box center [865, 341] width 10 height 15
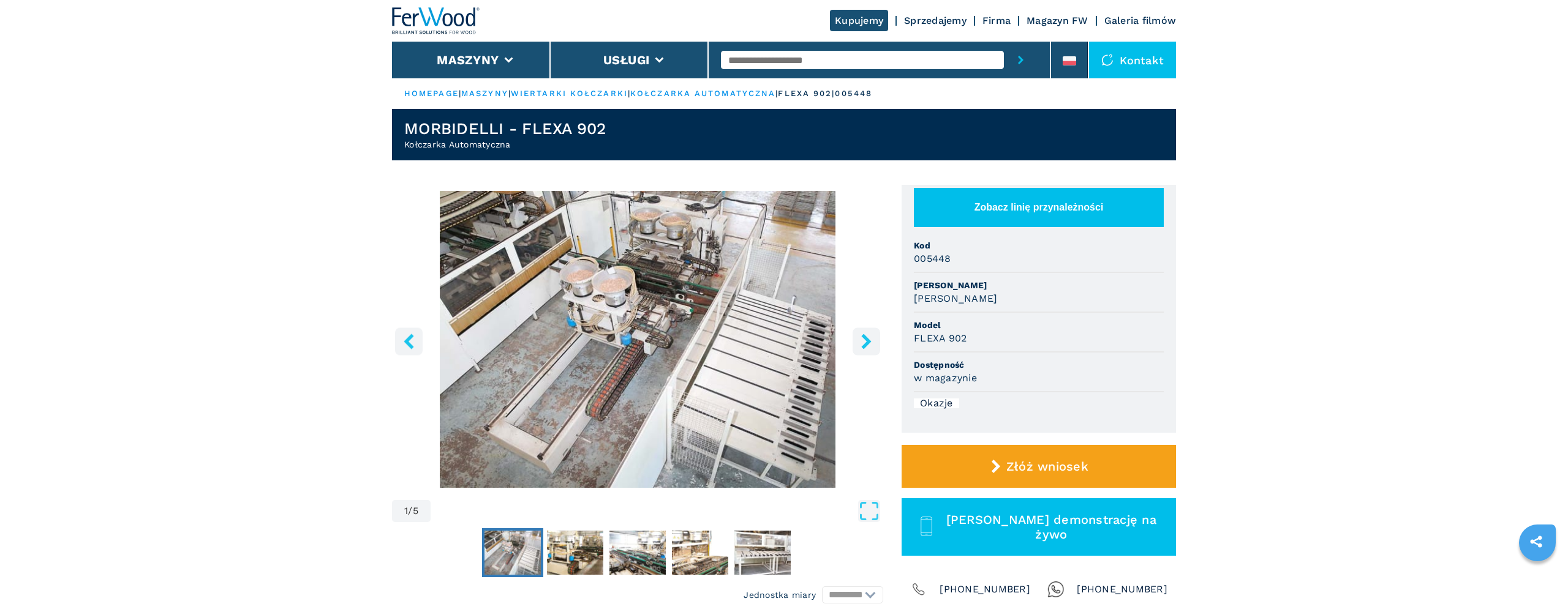
click at [871, 342] on icon "right-button" at bounding box center [865, 341] width 10 height 15
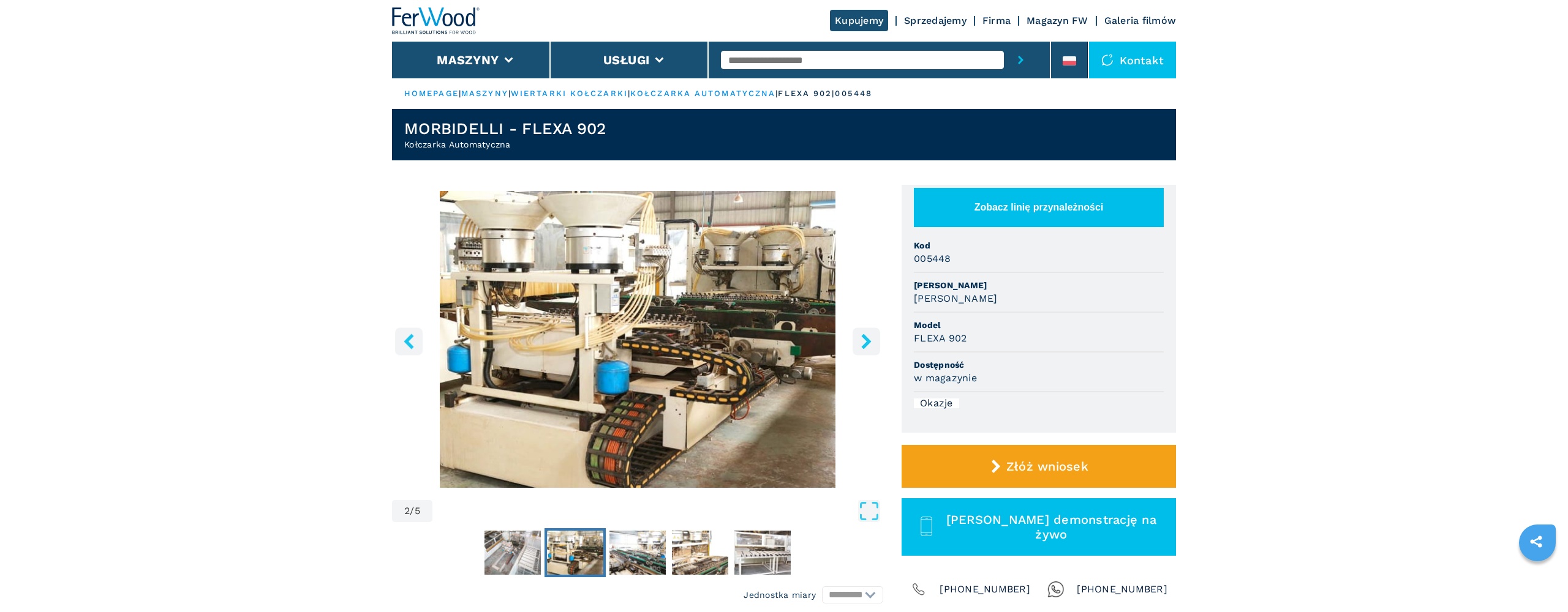
click at [871, 342] on icon "right-button" at bounding box center [865, 341] width 10 height 15
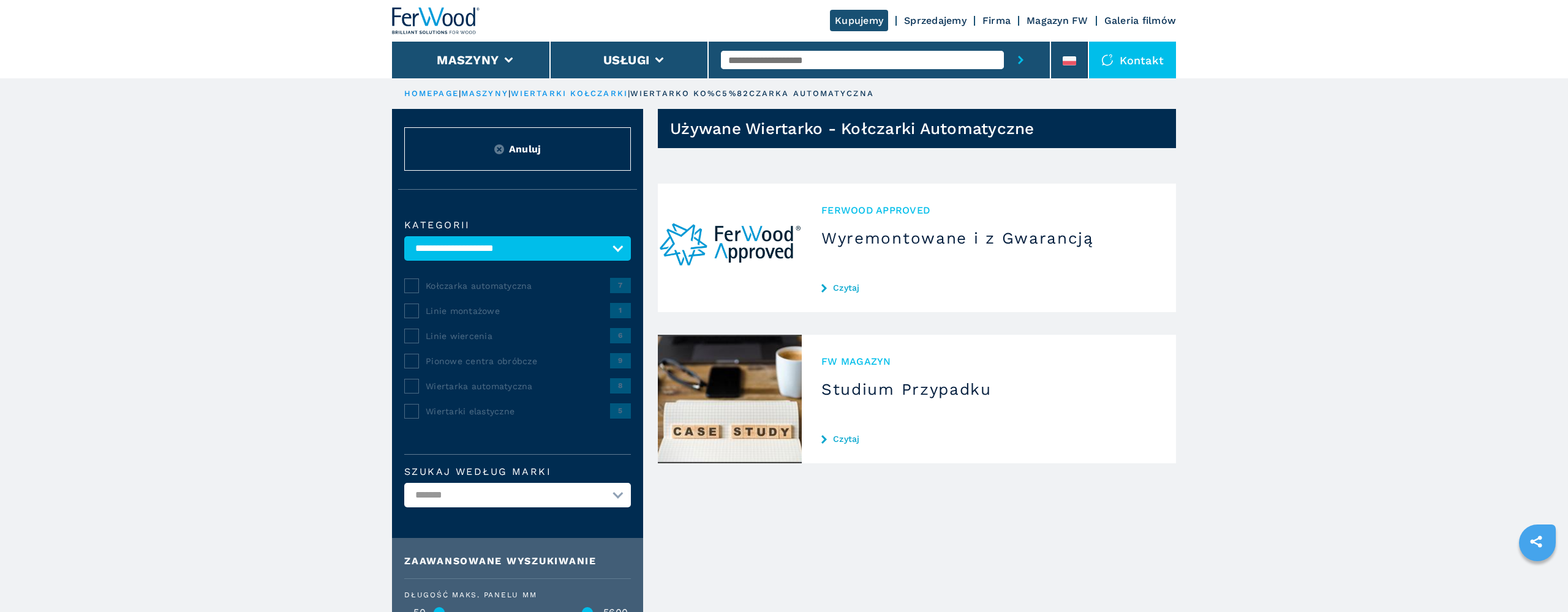
click at [581, 284] on span "Kołczarka automatyczna" at bounding box center [518, 285] width 184 height 12
click at [622, 284] on span "7" at bounding box center [620, 285] width 21 height 14
